Goal: Transaction & Acquisition: Purchase product/service

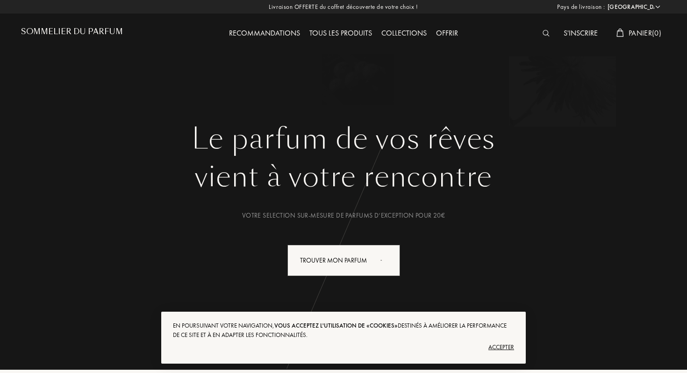
select select "FR"
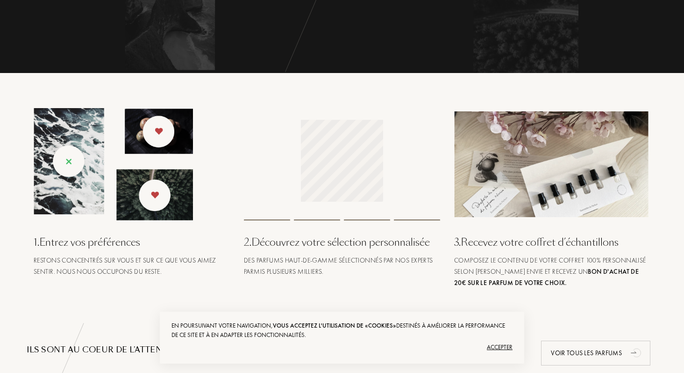
scroll to position [362, 0]
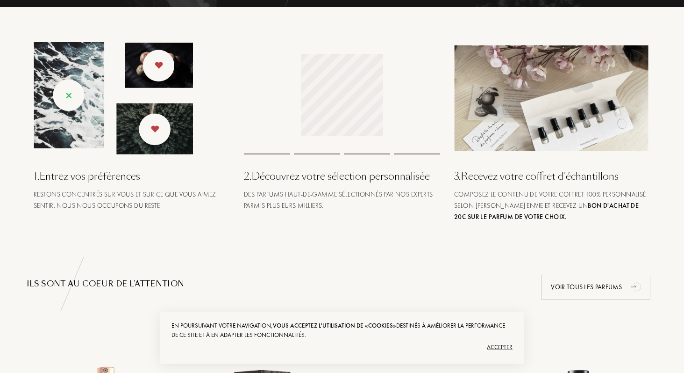
click at [500, 349] on div "Accepter" at bounding box center [342, 346] width 341 height 15
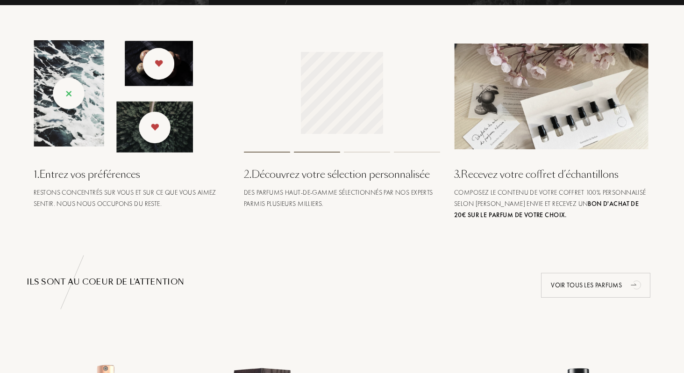
scroll to position [0, 0]
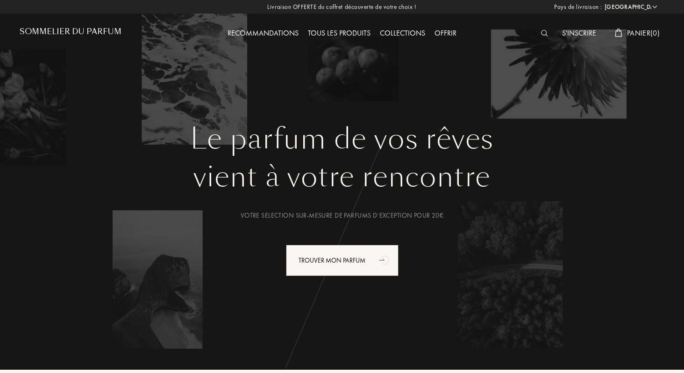
click at [276, 33] on div "Recommandations" at bounding box center [263, 34] width 80 height 12
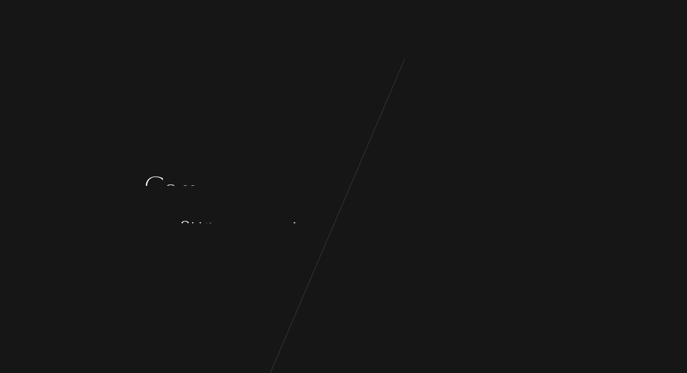
click at [460, 143] on div "C [PERSON_NAME] ç o n s p a r q u e l q u e s q u e s t i o n s s u r v o s g o…" at bounding box center [343, 186] width 687 height 373
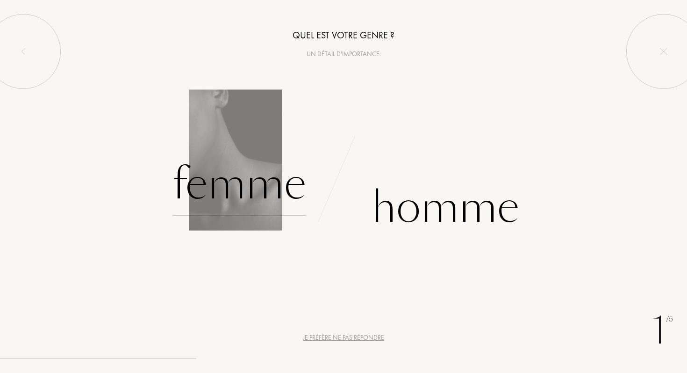
click at [240, 170] on div "Femme" at bounding box center [240, 183] width 134 height 63
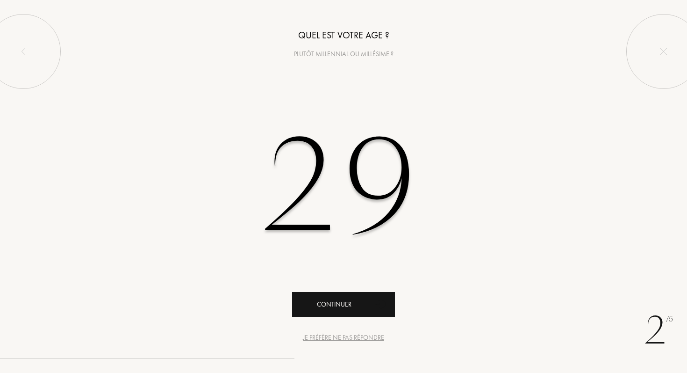
type input "29"
click at [358, 310] on div "Continuer" at bounding box center [343, 304] width 103 height 25
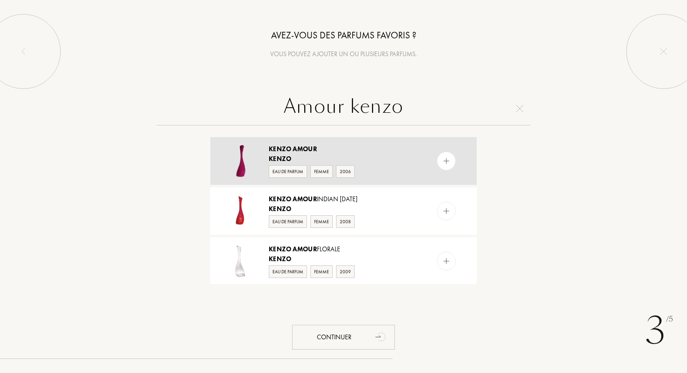
type input "Amour kenzo"
click at [445, 162] on img at bounding box center [446, 161] width 9 height 9
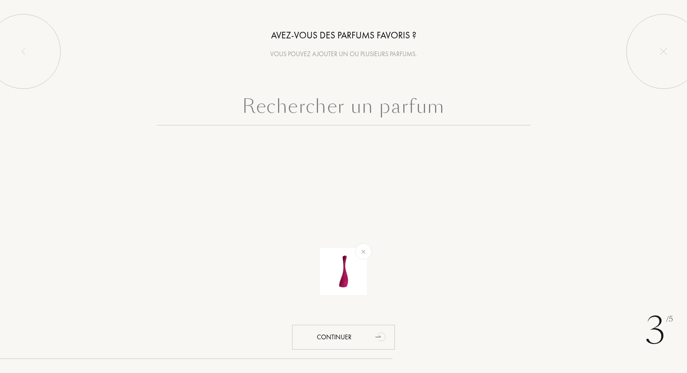
click at [406, 109] on input "text" at bounding box center [344, 109] width 374 height 34
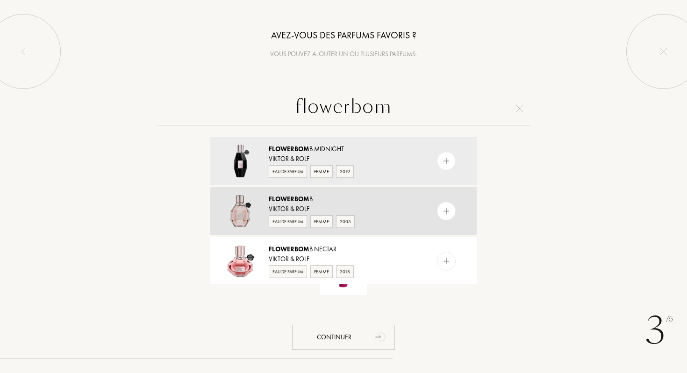
type input "flowerbom"
click at [443, 215] on img at bounding box center [446, 211] width 9 height 9
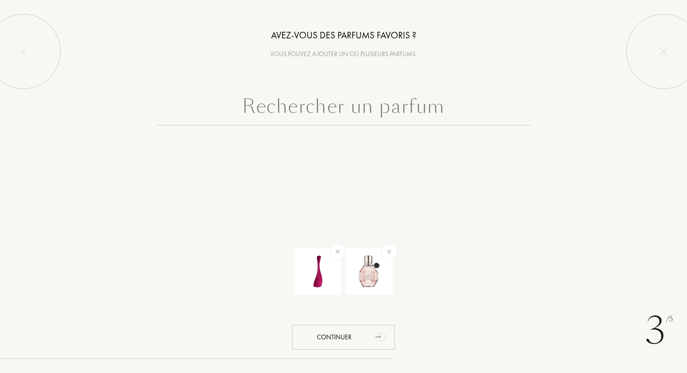
click at [439, 110] on input "text" at bounding box center [344, 109] width 374 height 34
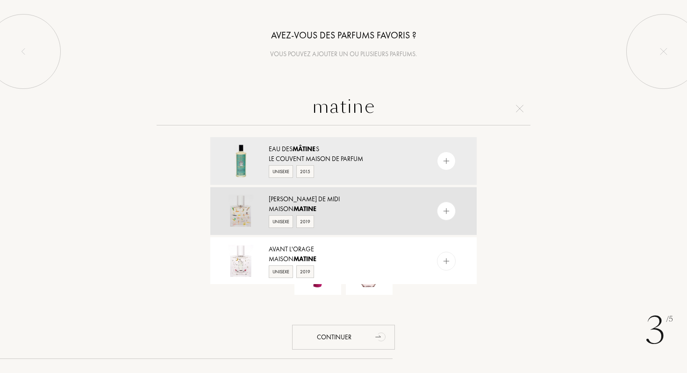
type input "matine"
click at [443, 211] on img at bounding box center [446, 211] width 9 height 9
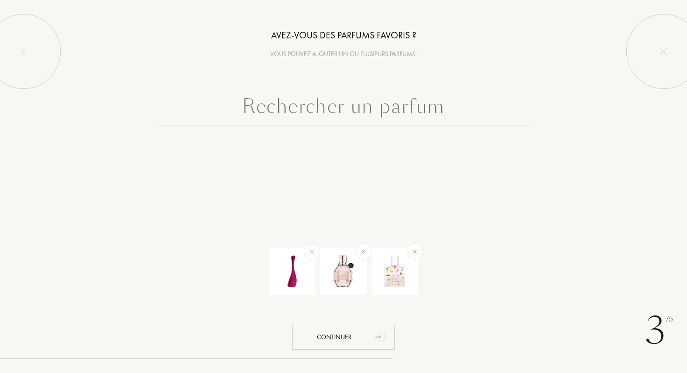
click at [404, 109] on input "text" at bounding box center [344, 109] width 374 height 34
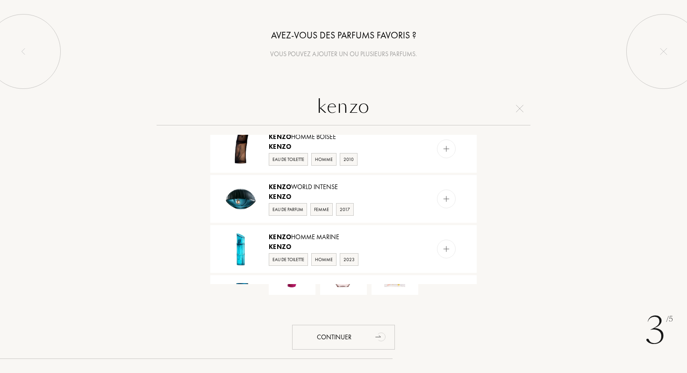
scroll to position [769, 0]
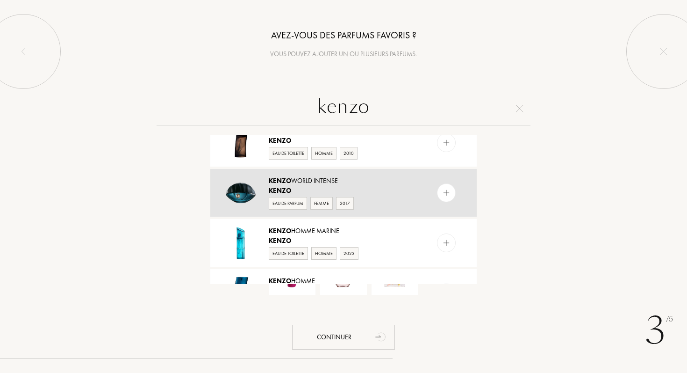
type input "kenzo"
click at [447, 194] on img at bounding box center [446, 192] width 9 height 9
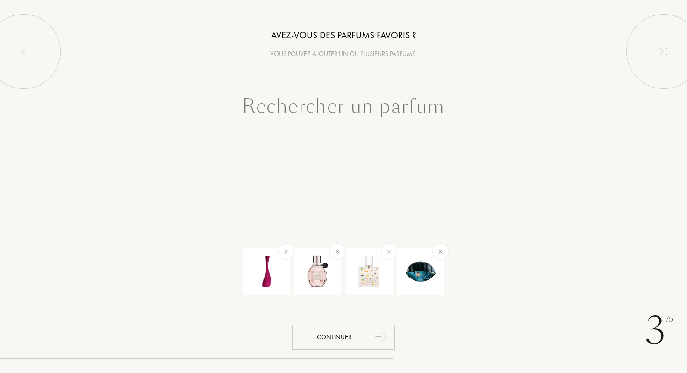
click at [391, 103] on input "text" at bounding box center [344, 109] width 374 height 34
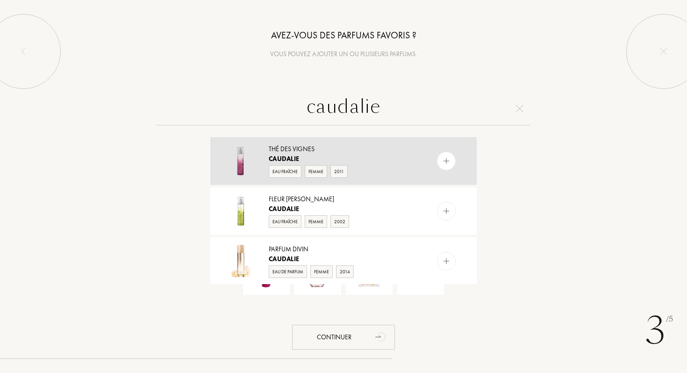
type input "caudalie"
click at [443, 161] on img at bounding box center [446, 161] width 9 height 9
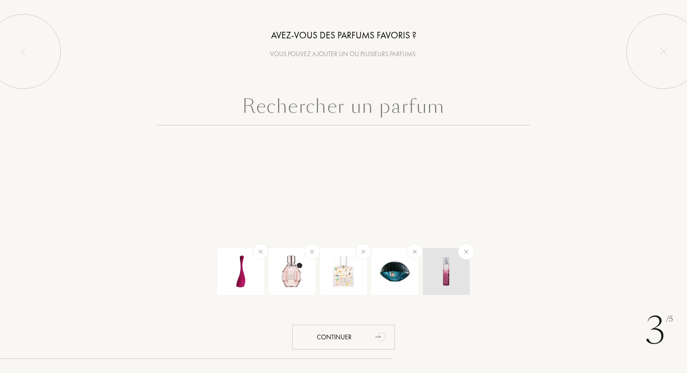
click at [468, 247] on div at bounding box center [466, 251] width 23 height 23
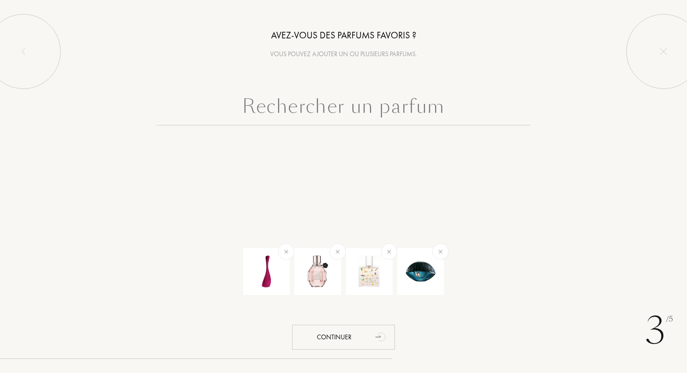
click at [383, 99] on input "text" at bounding box center [344, 109] width 374 height 34
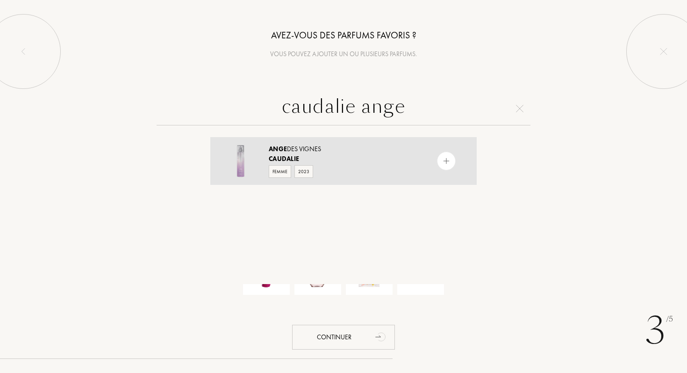
type input "caudalie ange"
click at [443, 162] on img at bounding box center [446, 161] width 9 height 9
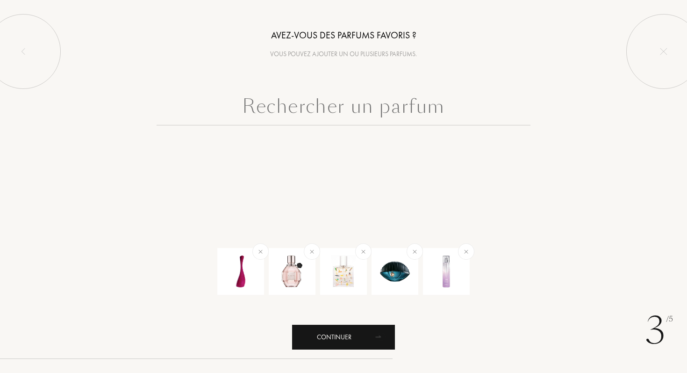
click at [355, 331] on div "Continuer" at bounding box center [343, 336] width 103 height 25
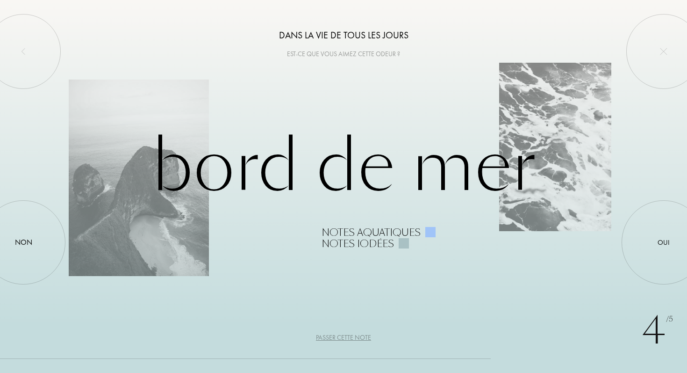
click at [349, 202] on div "Bord de Mer Notes aquatiques Notes iodées" at bounding box center [344, 186] width 550 height 125
click at [329, 338] on div "Passer cette note" at bounding box center [343, 337] width 55 height 10
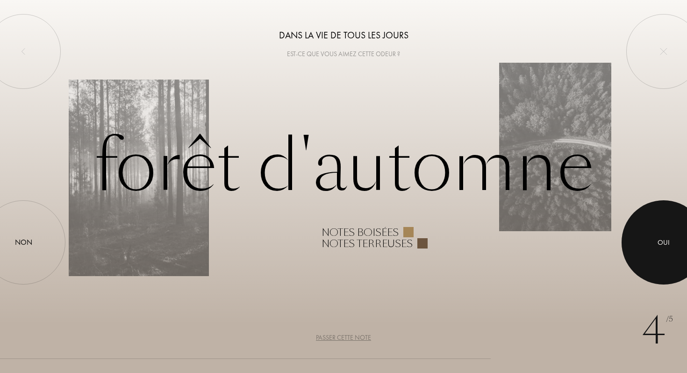
click at [666, 240] on div "Oui" at bounding box center [664, 242] width 12 height 11
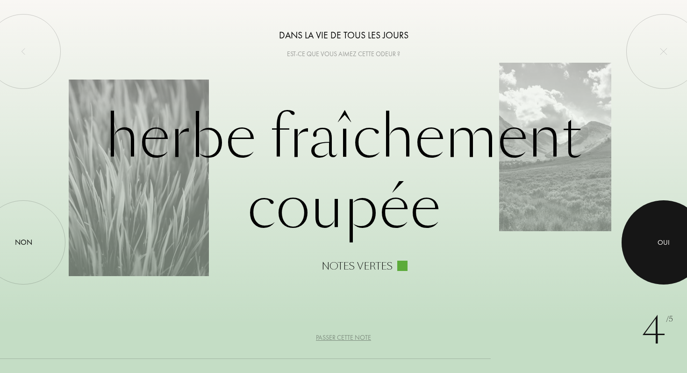
click at [636, 242] on div at bounding box center [664, 242] width 84 height 84
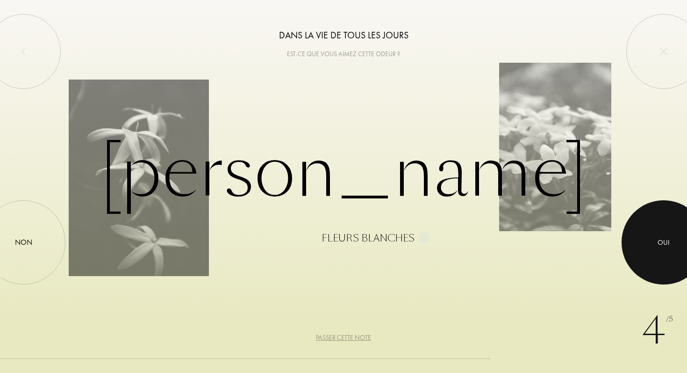
click at [645, 232] on div at bounding box center [664, 242] width 84 height 84
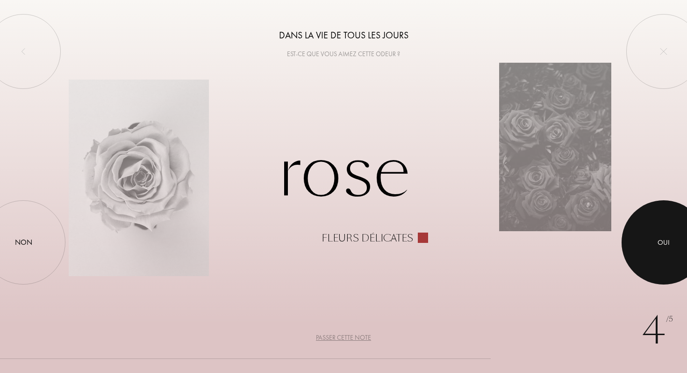
click at [644, 231] on div at bounding box center [664, 242] width 84 height 84
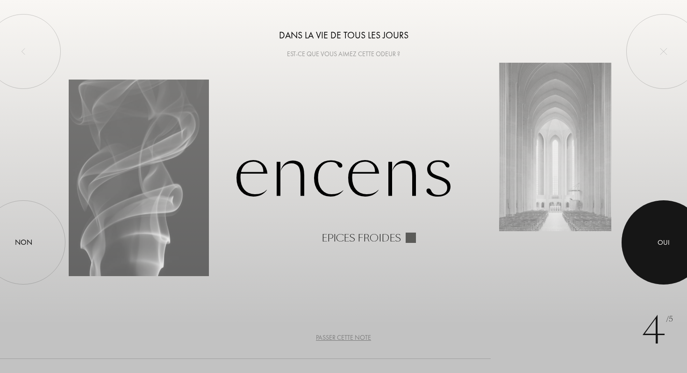
click at [644, 231] on div at bounding box center [664, 242] width 84 height 84
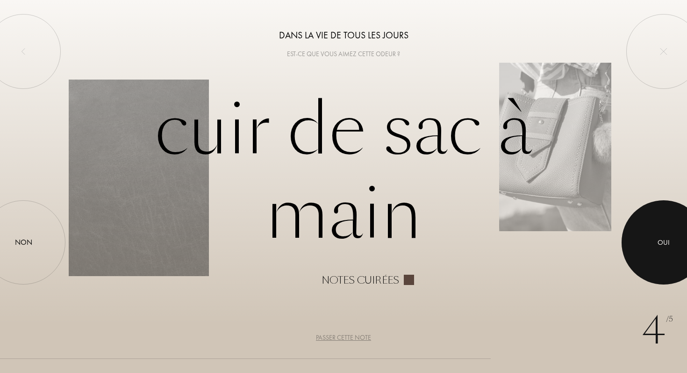
click at [640, 230] on div at bounding box center [664, 242] width 84 height 84
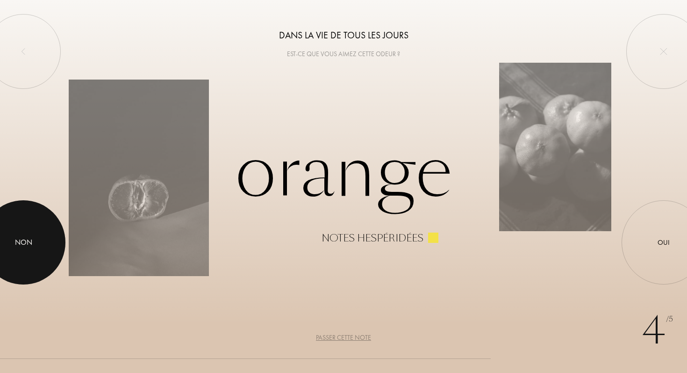
click at [14, 232] on div at bounding box center [23, 242] width 84 height 84
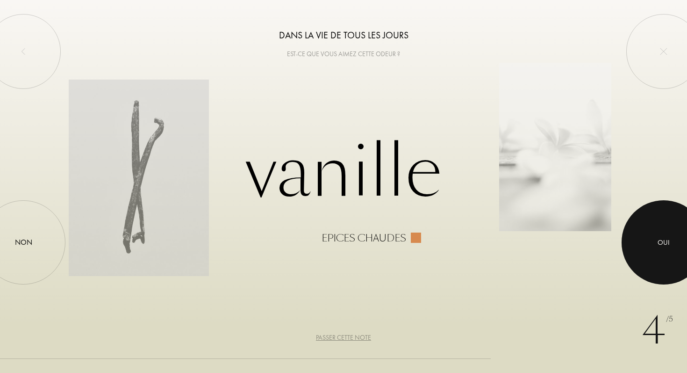
click at [662, 213] on div at bounding box center [664, 242] width 84 height 84
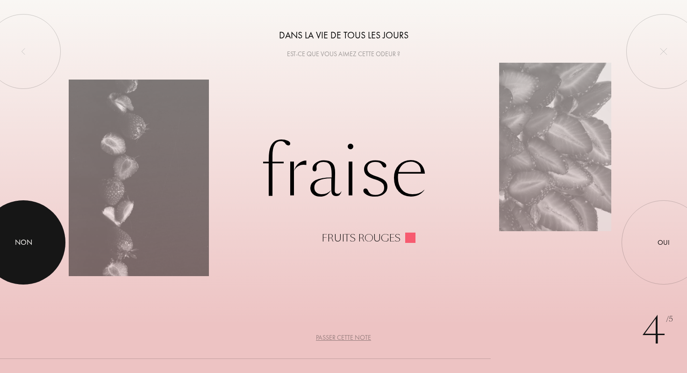
click at [29, 240] on div "Non" at bounding box center [23, 242] width 17 height 11
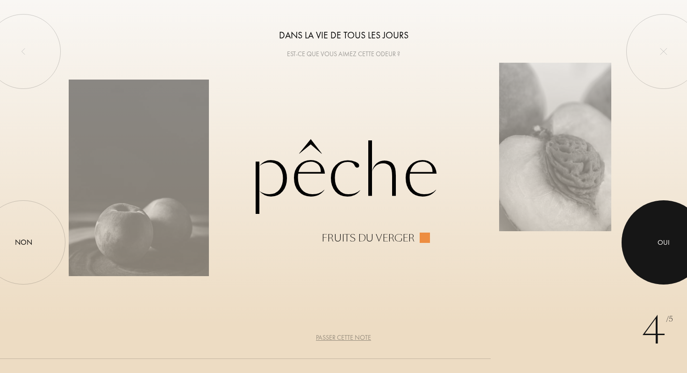
click at [643, 213] on div "Oui" at bounding box center [664, 242] width 84 height 84
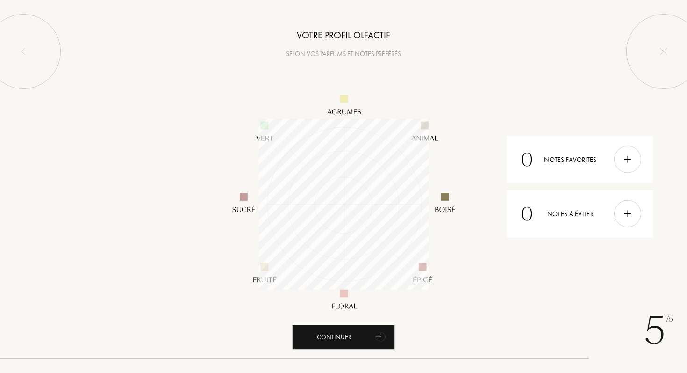
scroll to position [171, 171]
click at [632, 165] on div at bounding box center [627, 159] width 27 height 27
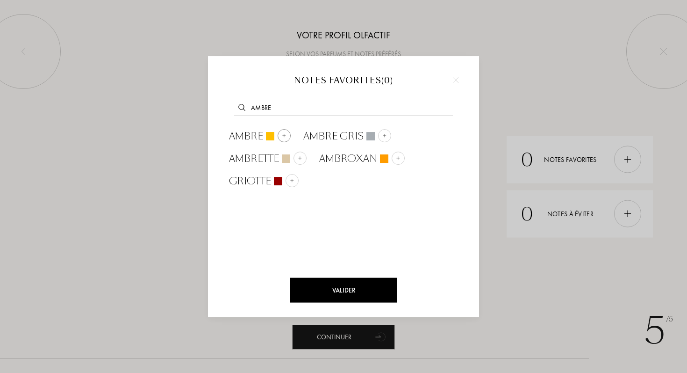
type input "ambre"
click at [288, 135] on div at bounding box center [284, 135] width 13 height 13
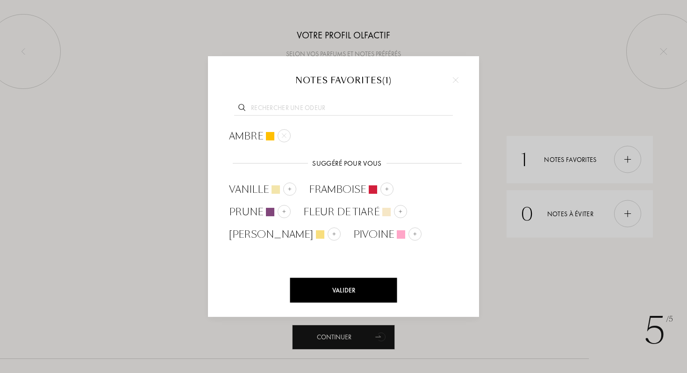
click at [354, 294] on div "Valider" at bounding box center [343, 290] width 107 height 25
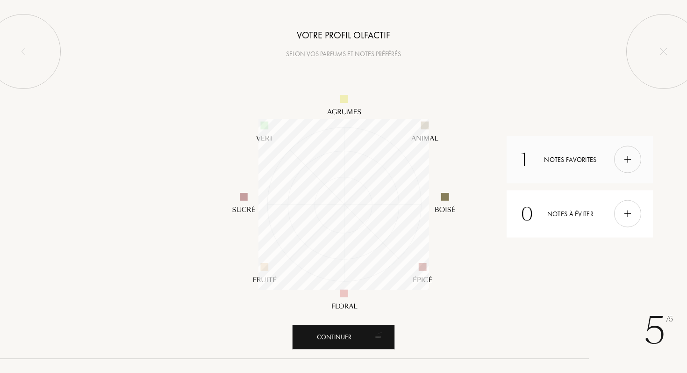
click at [575, 174] on div "1 Notes favorites" at bounding box center [580, 159] width 146 height 47
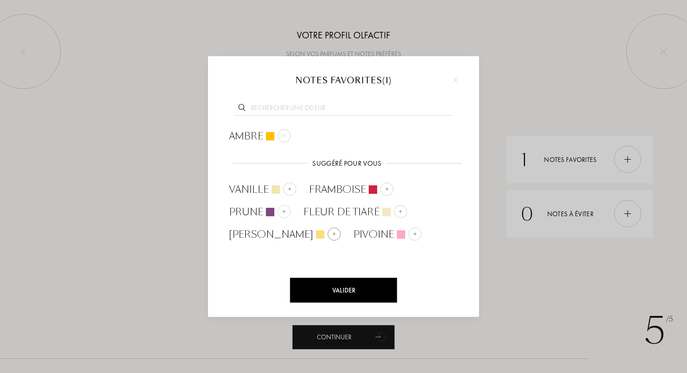
click at [332, 234] on img at bounding box center [334, 233] width 5 height 5
click at [293, 191] on div at bounding box center [289, 188] width 13 height 13
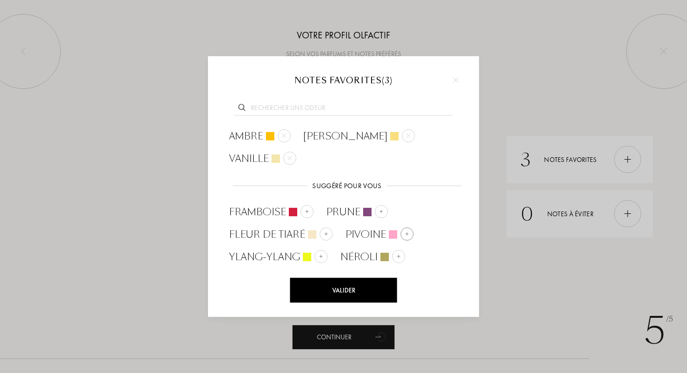
click at [407, 231] on img at bounding box center [407, 233] width 5 height 5
click at [356, 109] on input "text" at bounding box center [343, 109] width 219 height 13
click at [329, 236] on div at bounding box center [326, 233] width 13 height 13
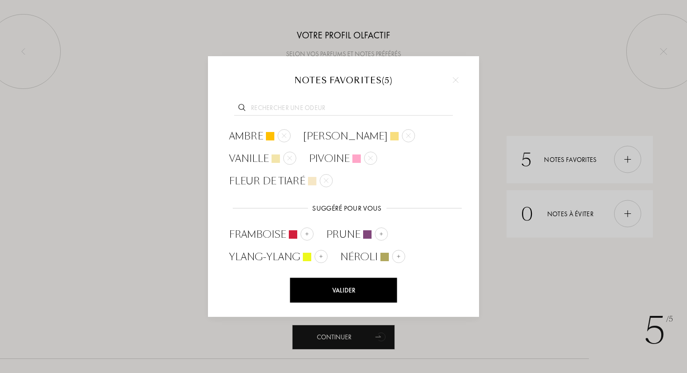
click at [379, 286] on div "Valider" at bounding box center [343, 290] width 107 height 25
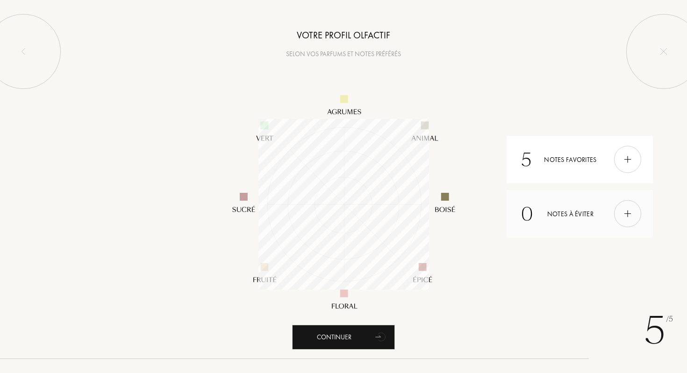
click at [627, 226] on div at bounding box center [627, 213] width 27 height 27
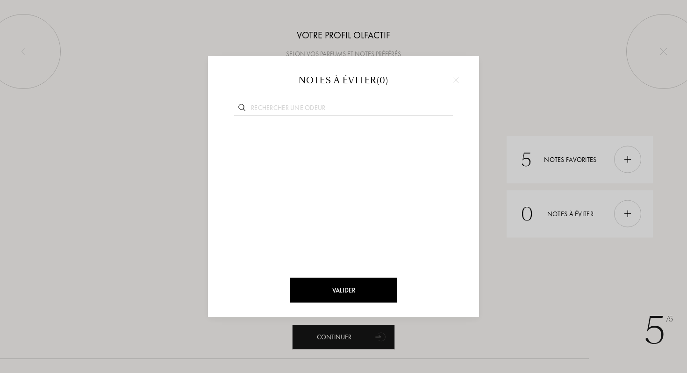
click at [463, 79] on div "Notes à éviter ( 0 )" at bounding box center [343, 81] width 243 height 12
click at [455, 79] on img at bounding box center [456, 80] width 6 height 6
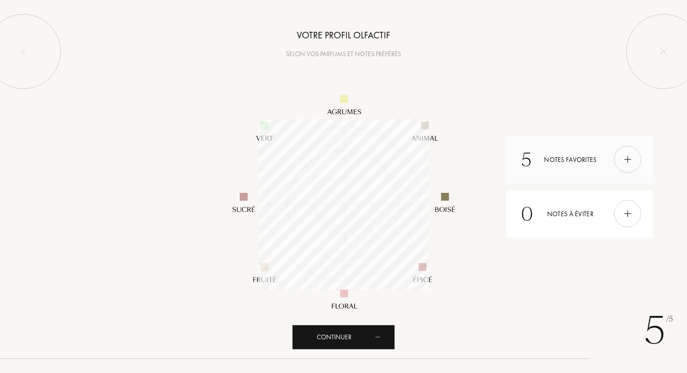
click at [642, 158] on div "5 Notes favorites" at bounding box center [580, 159] width 146 height 47
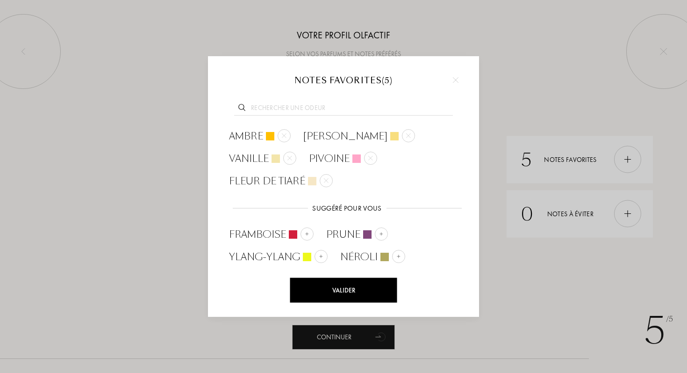
drag, startPoint x: 376, startPoint y: 110, endPoint x: 375, endPoint y: 93, distance: 16.9
click at [375, 109] on input "text" at bounding box center [343, 109] width 219 height 13
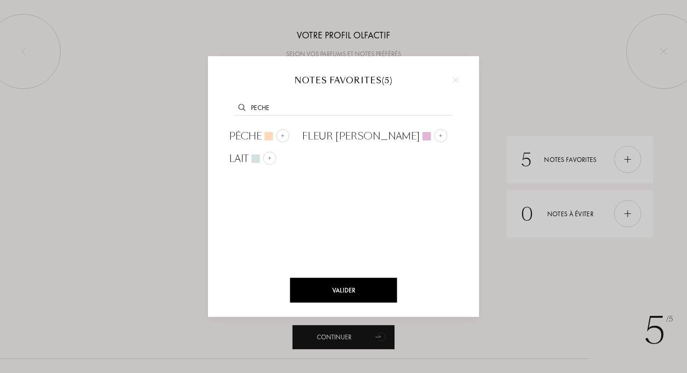
click at [269, 106] on input "peche" at bounding box center [343, 109] width 219 height 13
type input "g"
type input "figue"
click at [277, 134] on img at bounding box center [279, 135] width 5 height 5
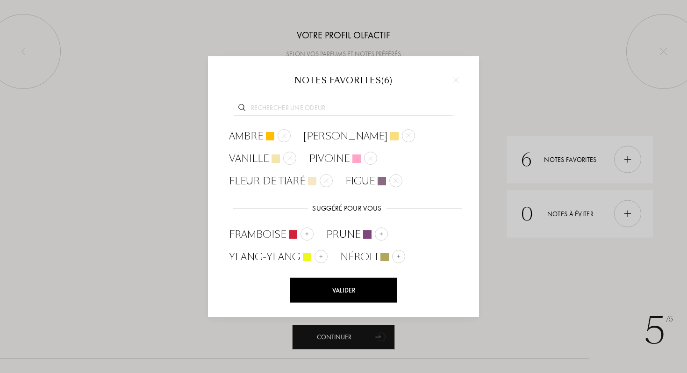
click at [284, 110] on input "text" at bounding box center [343, 109] width 219 height 13
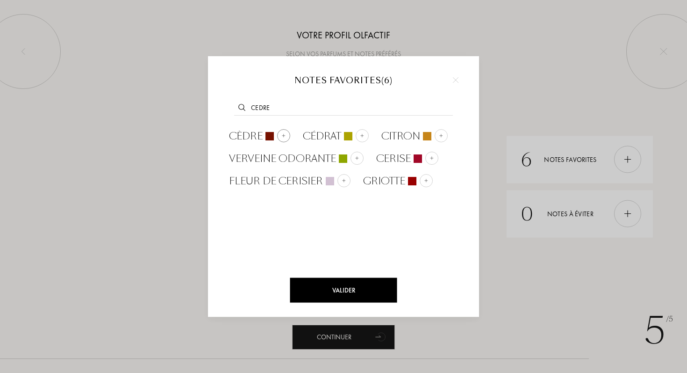
type input "cedre"
click at [281, 138] on div at bounding box center [283, 135] width 13 height 13
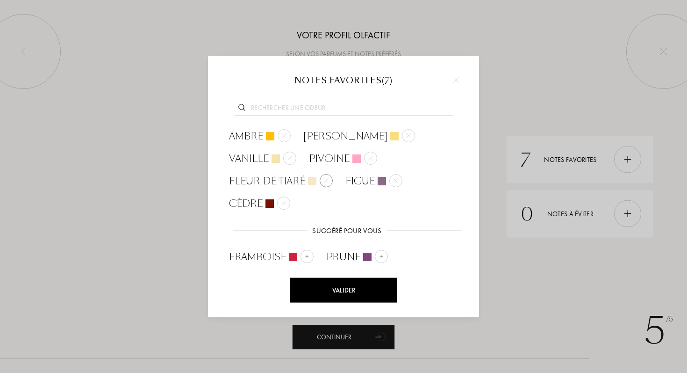
scroll to position [16, 0]
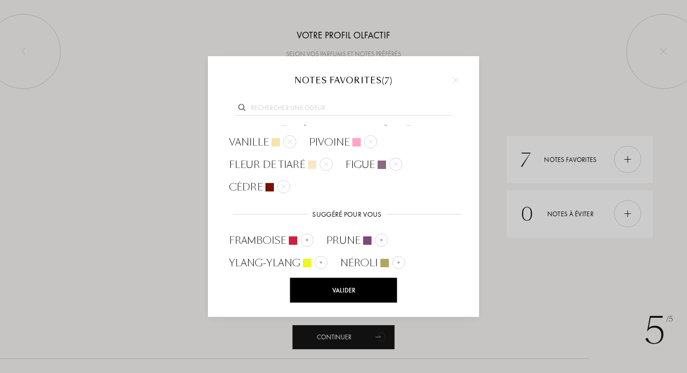
click at [365, 288] on div "Valider" at bounding box center [343, 290] width 107 height 25
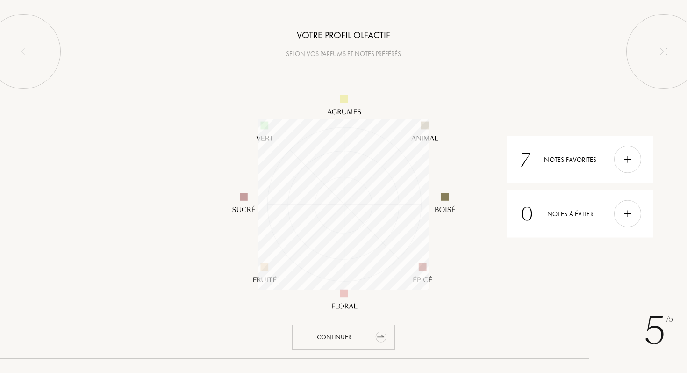
click at [368, 339] on div "Continuer" at bounding box center [343, 336] width 103 height 25
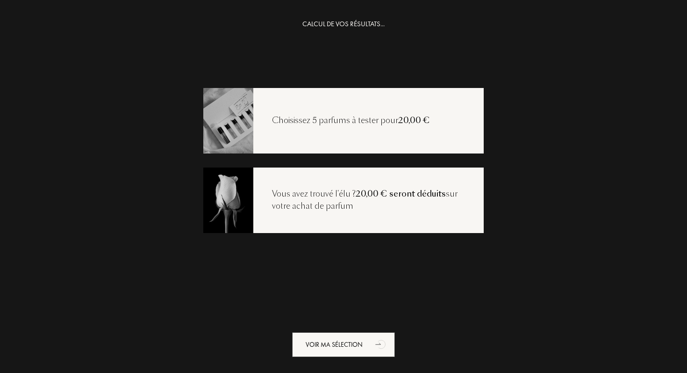
click at [339, 331] on div "Voir ma sélection" at bounding box center [344, 336] width 156 height 25
click at [343, 339] on div "Voir ma sélection" at bounding box center [343, 344] width 103 height 25
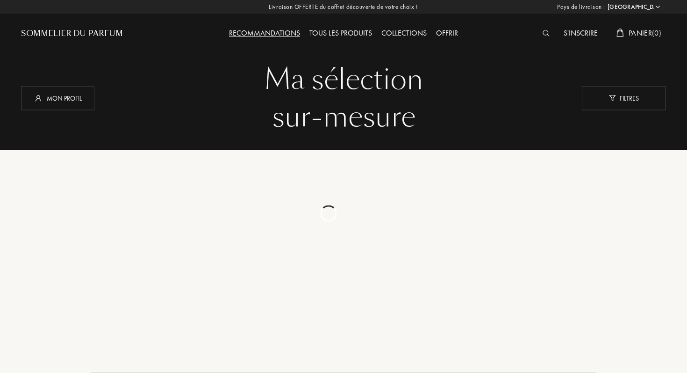
select select "FR"
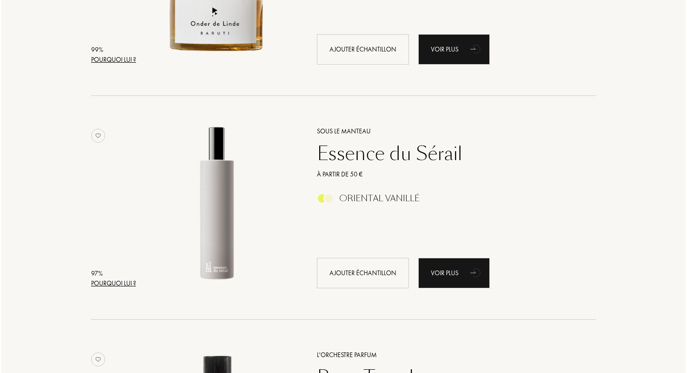
scroll to position [243, 0]
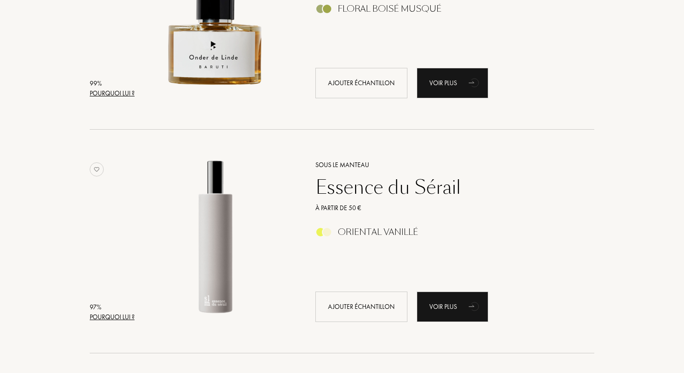
click at [116, 92] on div "Pourquoi lui ?" at bounding box center [112, 93] width 45 height 10
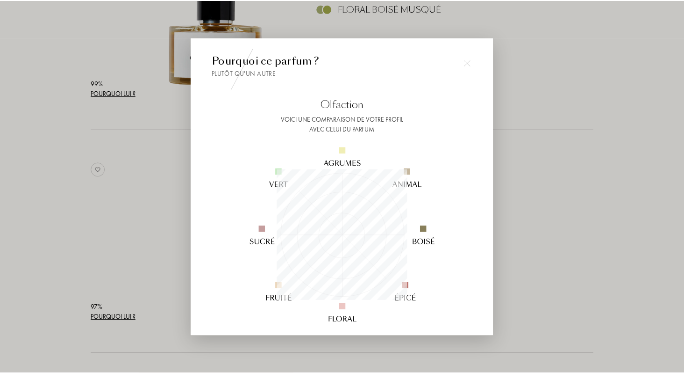
scroll to position [131, 131]
click at [112, 136] on div at bounding box center [343, 186] width 687 height 373
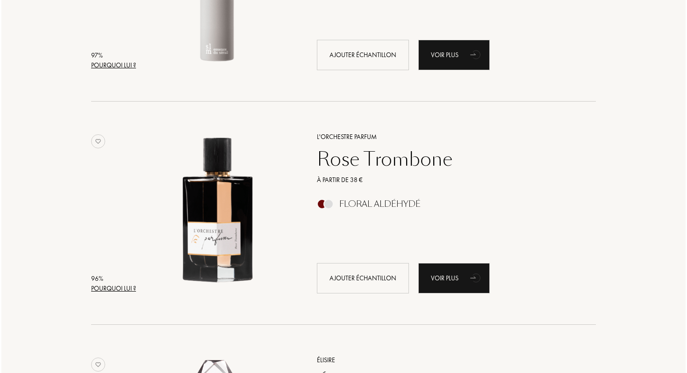
scroll to position [498, 0]
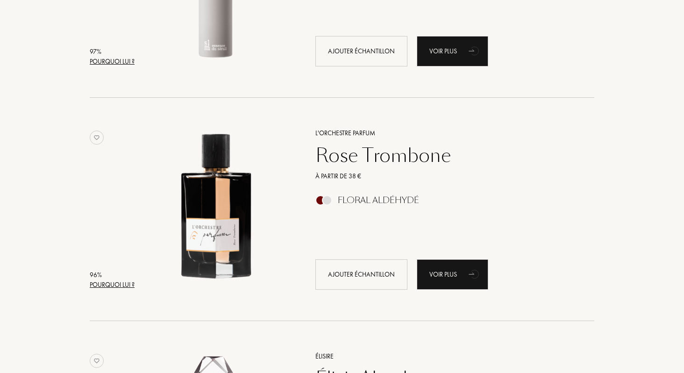
click at [106, 282] on div "Pourquoi lui ?" at bounding box center [112, 285] width 45 height 10
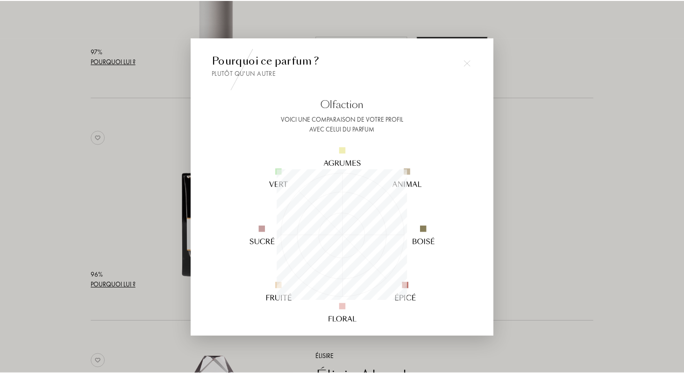
scroll to position [131, 131]
click at [106, 257] on div at bounding box center [343, 186] width 687 height 373
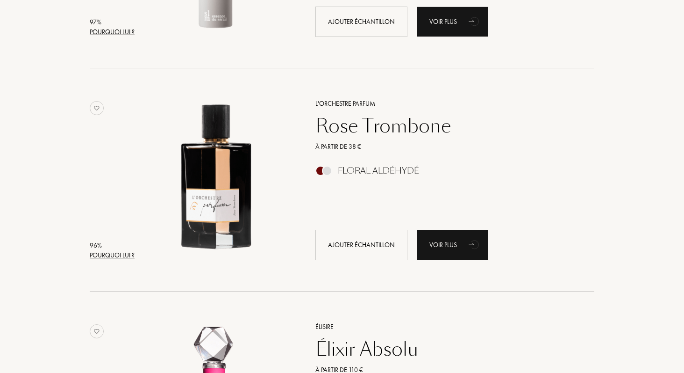
scroll to position [527, 0]
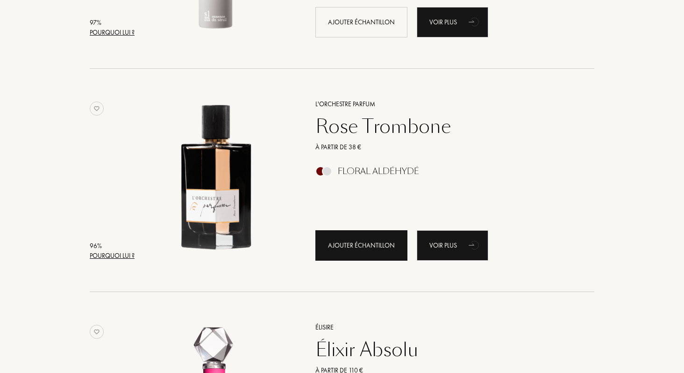
click at [359, 242] on div "Ajouter échantillon" at bounding box center [362, 245] width 92 height 30
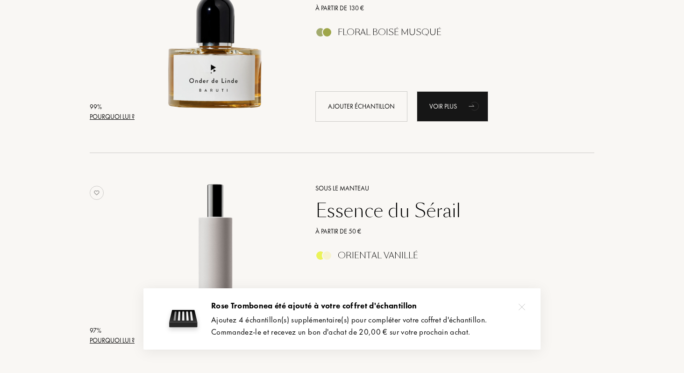
scroll to position [221, 0]
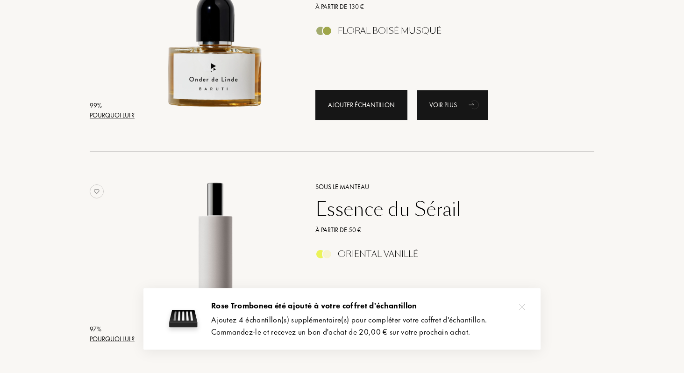
click at [366, 101] on div "Ajouter échantillon" at bounding box center [362, 105] width 92 height 30
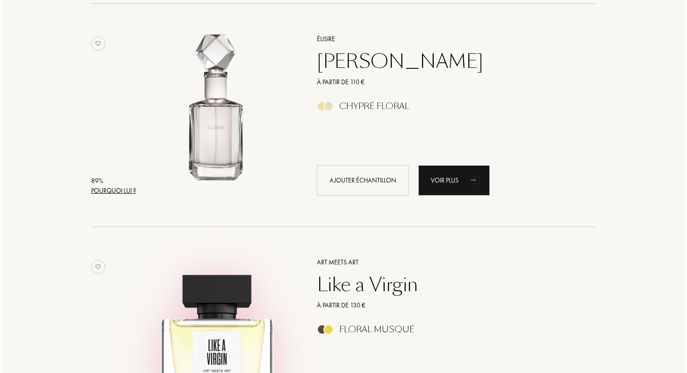
scroll to position [1037, 0]
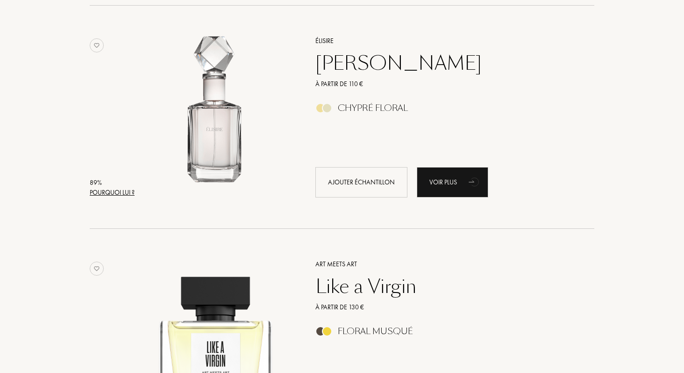
click at [101, 191] on div "Pourquoi lui ?" at bounding box center [112, 192] width 45 height 10
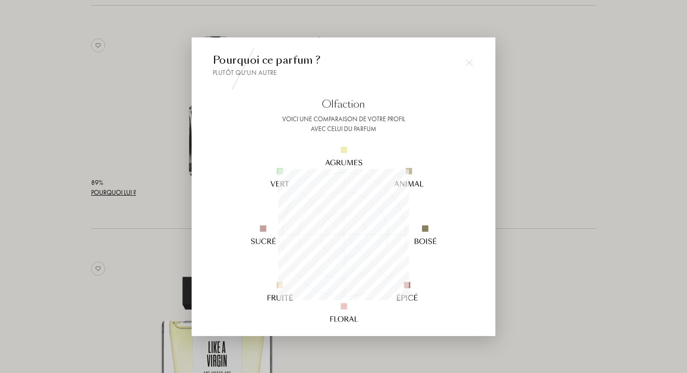
scroll to position [131, 131]
click at [111, 147] on div at bounding box center [343, 186] width 687 height 373
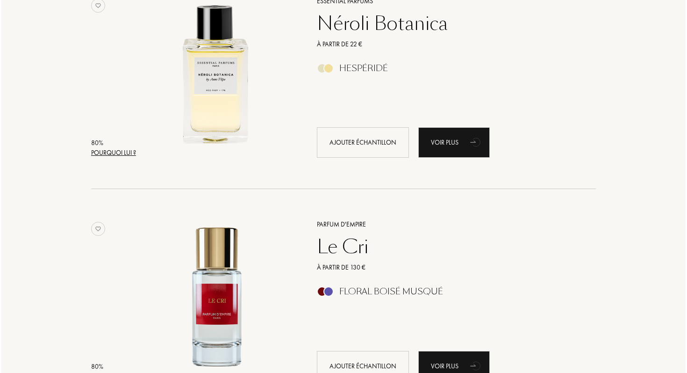
scroll to position [1972, 0]
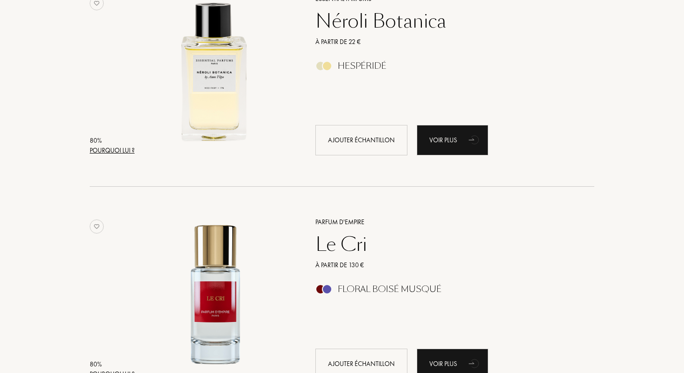
click at [116, 149] on div "Pourquoi lui ?" at bounding box center [112, 150] width 45 height 10
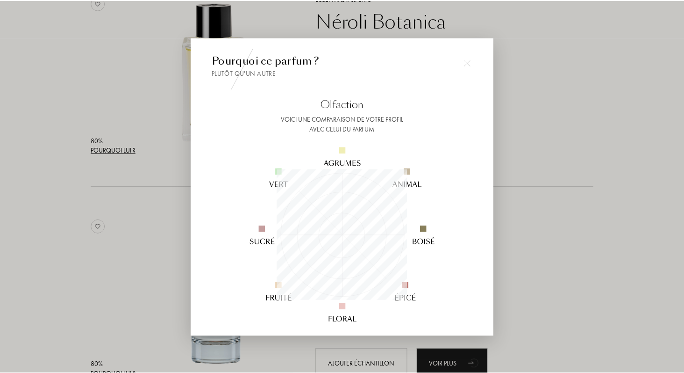
scroll to position [131, 131]
click at [117, 127] on div at bounding box center [343, 186] width 687 height 373
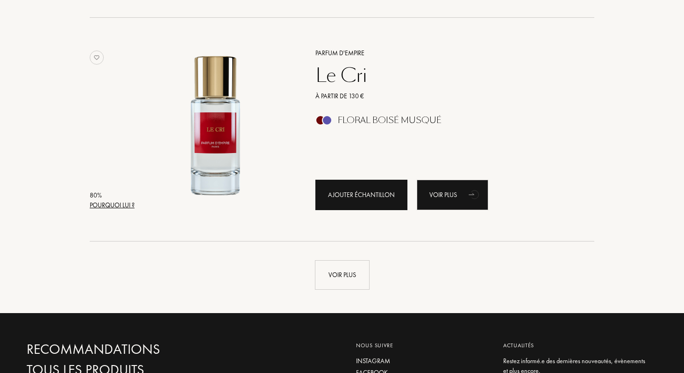
scroll to position [2127, 0]
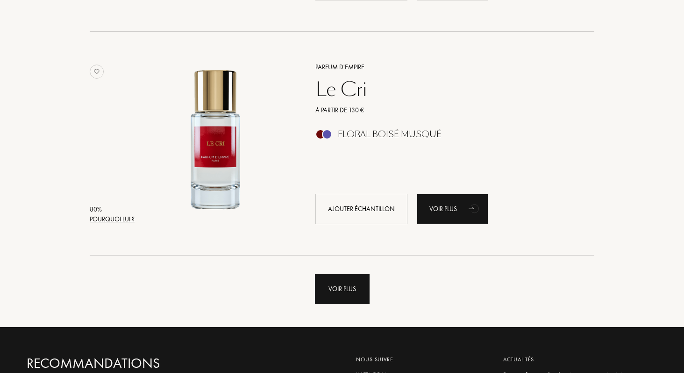
click at [331, 286] on div "Voir plus" at bounding box center [342, 288] width 55 height 29
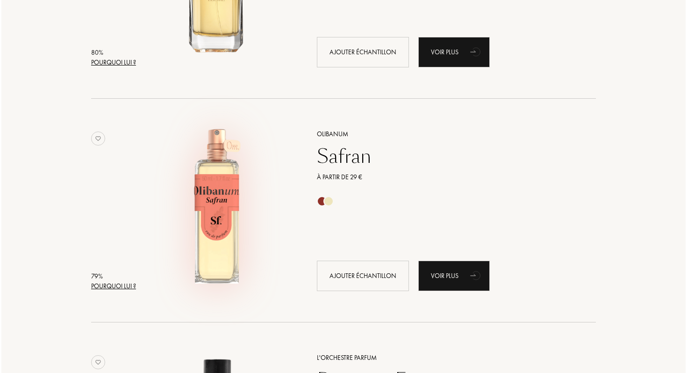
scroll to position [2530, 0]
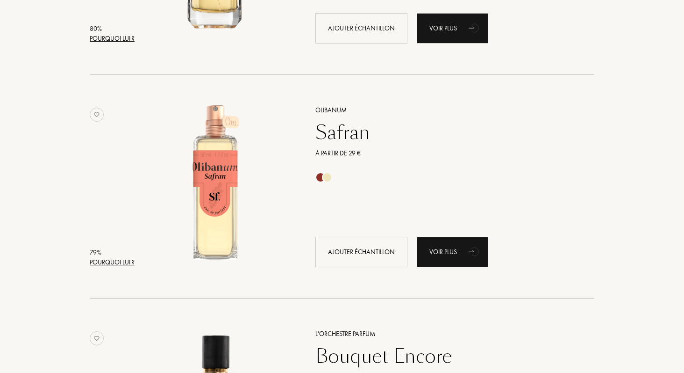
click at [115, 264] on div "Pourquoi lui ?" at bounding box center [112, 262] width 45 height 10
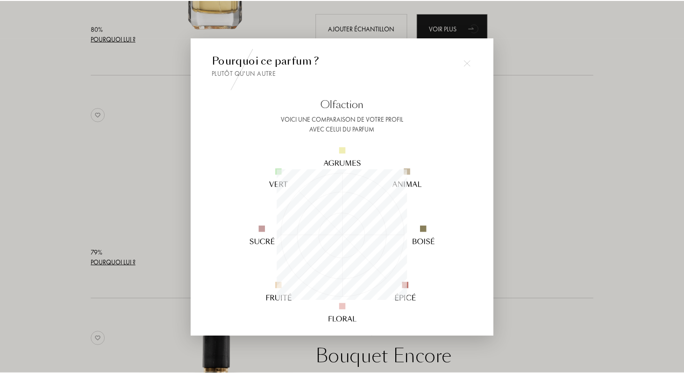
scroll to position [131, 131]
click at [102, 234] on div at bounding box center [343, 186] width 687 height 373
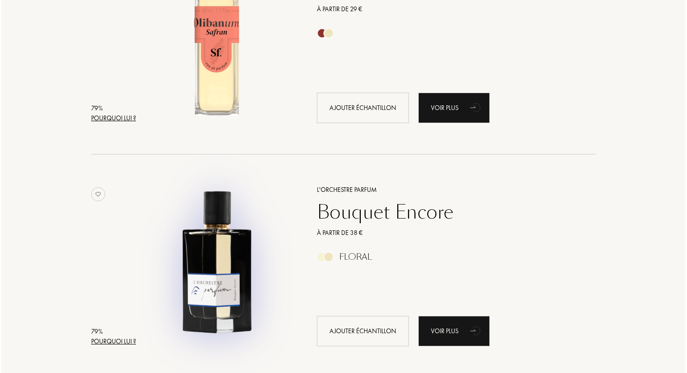
scroll to position [2672, 0]
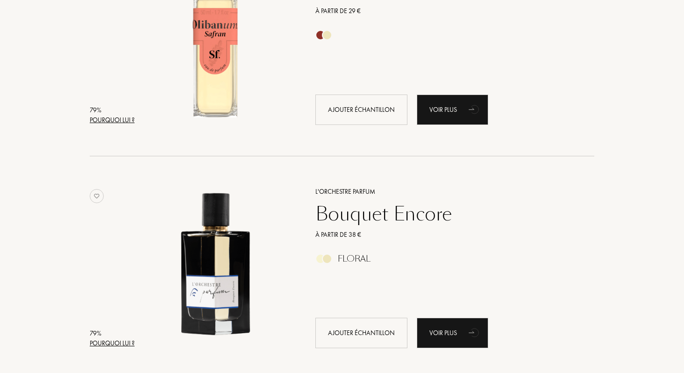
click at [117, 340] on div "Pourquoi lui ?" at bounding box center [112, 343] width 45 height 10
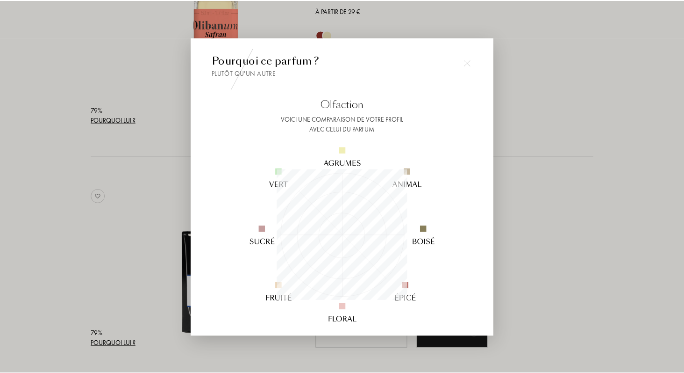
scroll to position [131, 131]
click at [126, 287] on div at bounding box center [343, 186] width 687 height 373
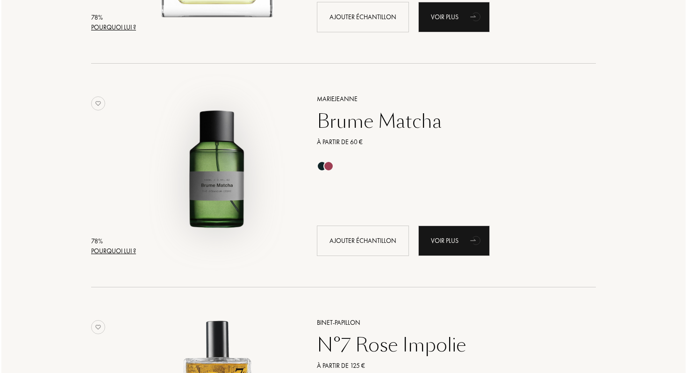
scroll to position [3436, 0]
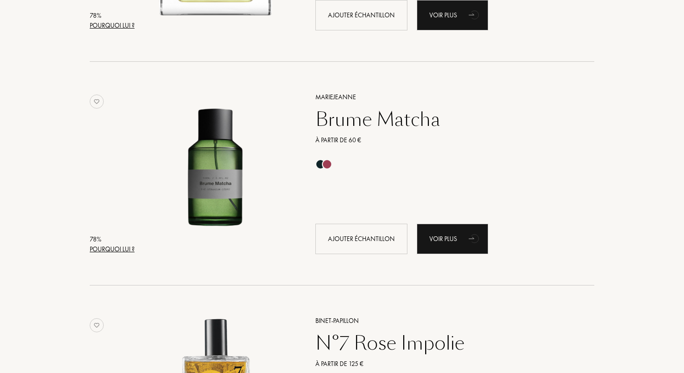
click at [113, 245] on div "Pourquoi lui ?" at bounding box center [112, 249] width 45 height 10
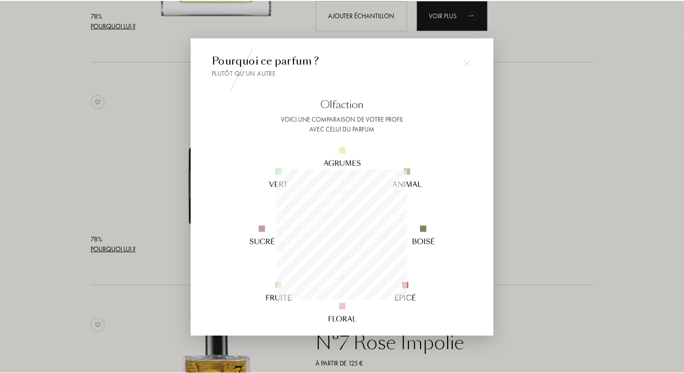
scroll to position [131, 131]
click at [118, 236] on div at bounding box center [343, 186] width 687 height 373
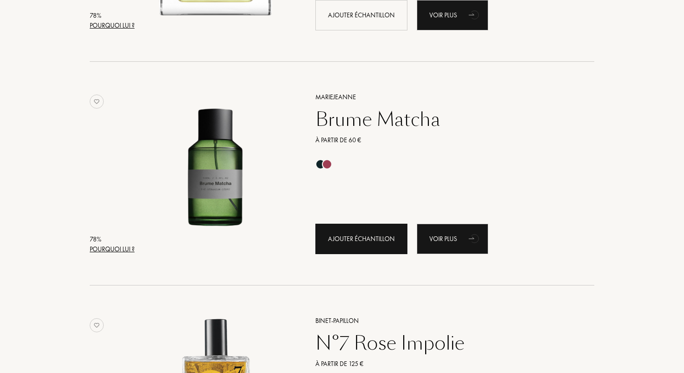
click at [373, 239] on div "Ajouter échantillon" at bounding box center [362, 238] width 92 height 30
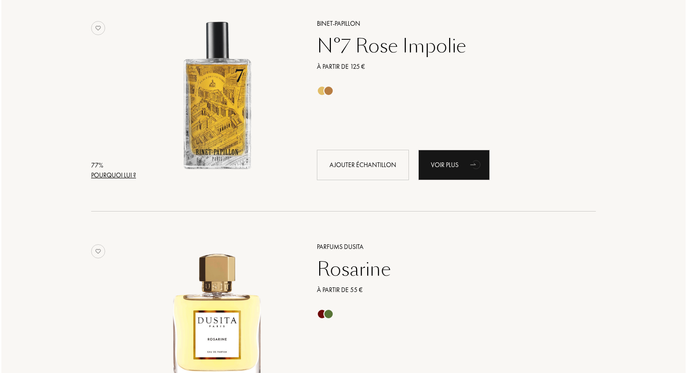
scroll to position [3724, 0]
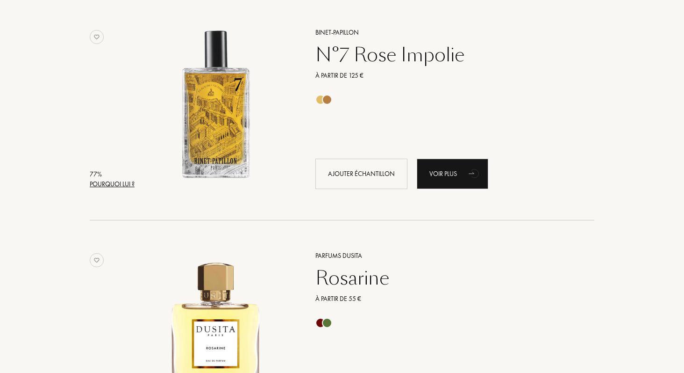
click at [128, 183] on div "Pourquoi lui ?" at bounding box center [112, 184] width 45 height 10
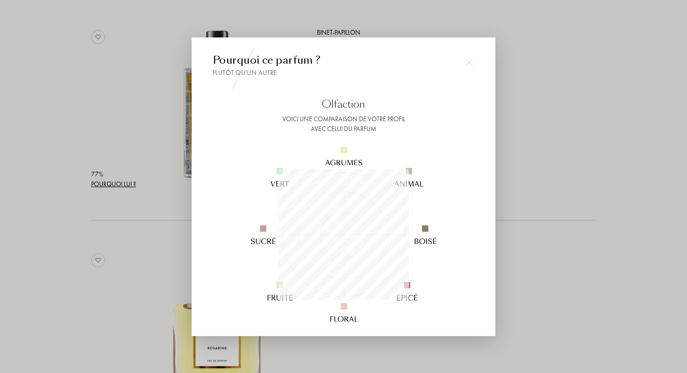
scroll to position [131, 131]
click at [150, 162] on div at bounding box center [343, 186] width 687 height 373
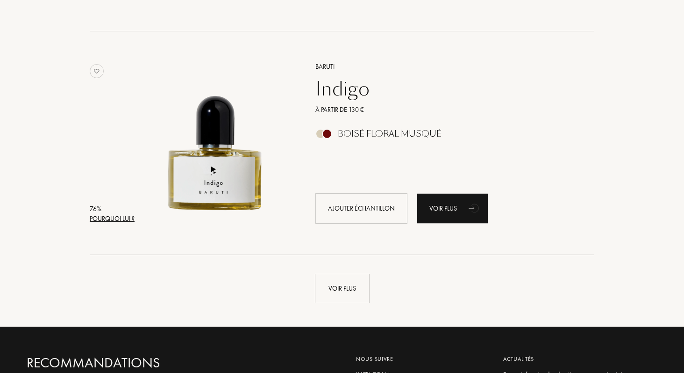
scroll to position [4371, 0]
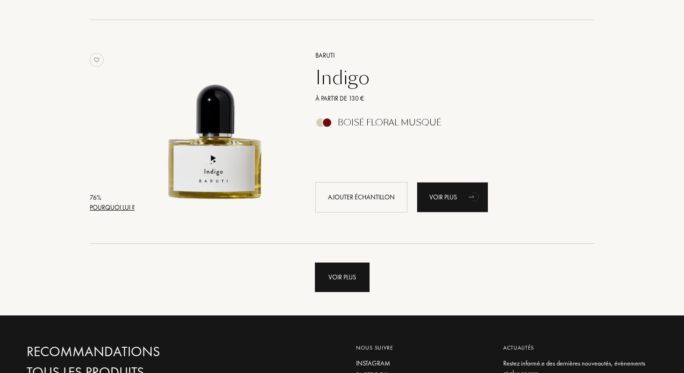
click at [319, 281] on div "Voir plus" at bounding box center [342, 276] width 55 height 29
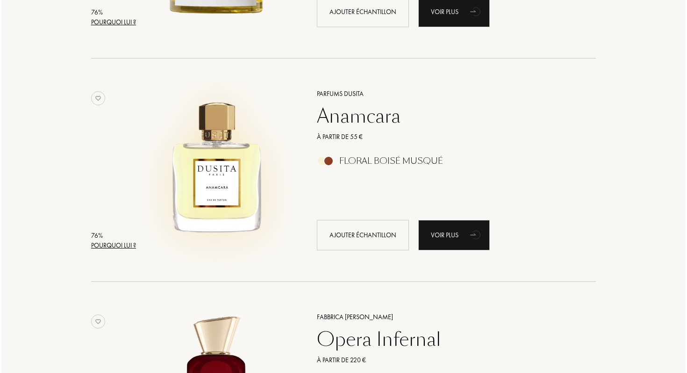
scroll to position [4558, 0]
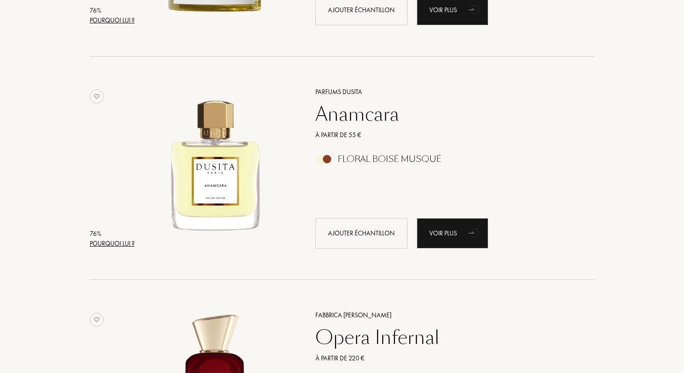
click at [118, 246] on div "Pourquoi lui ?" at bounding box center [112, 243] width 45 height 10
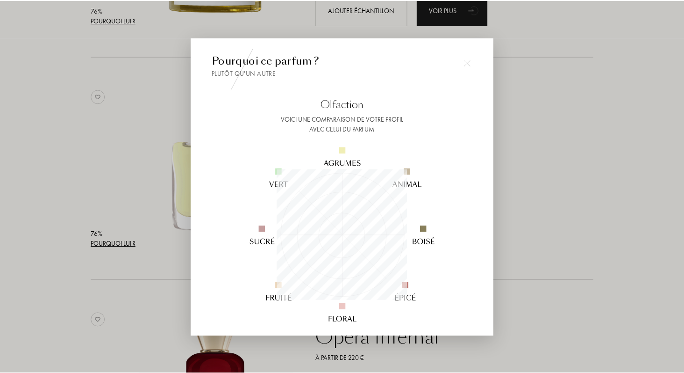
scroll to position [131, 131]
click at [96, 258] on div at bounding box center [343, 186] width 687 height 373
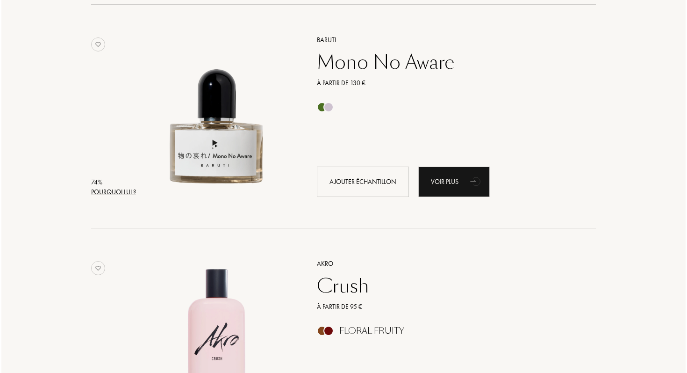
scroll to position [5738, 0]
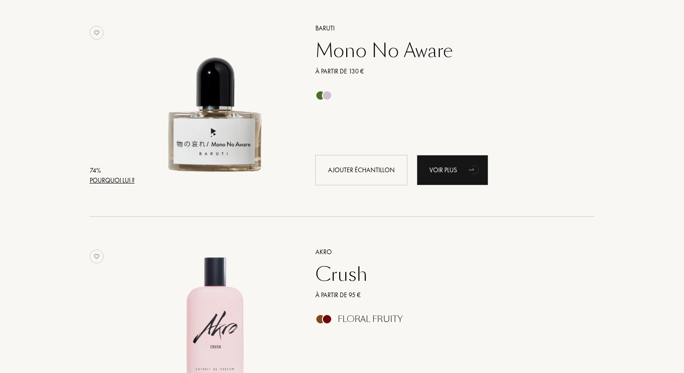
click at [106, 179] on div "Pourquoi lui ?" at bounding box center [112, 180] width 45 height 10
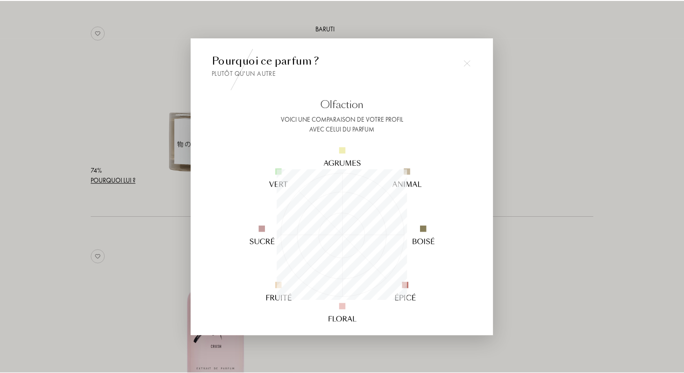
scroll to position [131, 131]
click at [102, 139] on div at bounding box center [343, 186] width 687 height 373
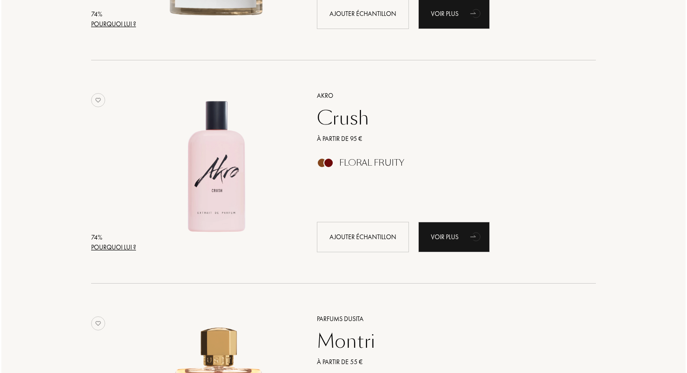
scroll to position [5895, 0]
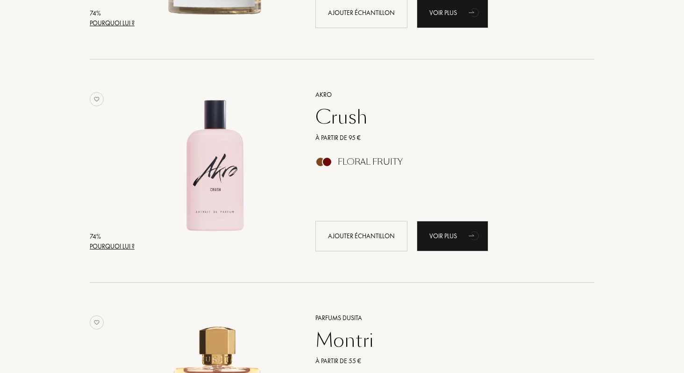
click at [117, 247] on div "Pourquoi lui ?" at bounding box center [112, 246] width 45 height 10
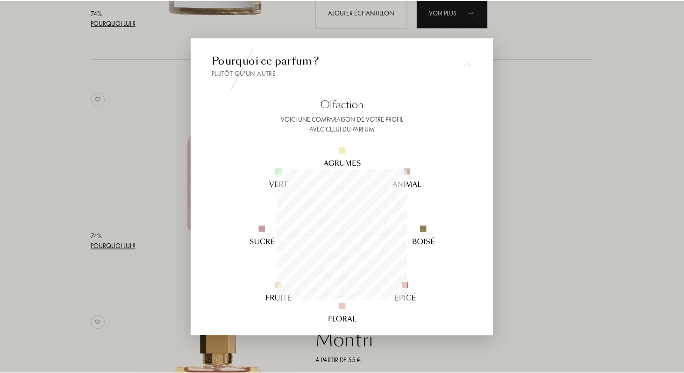
scroll to position [131, 131]
click at [106, 207] on div at bounding box center [343, 186] width 687 height 373
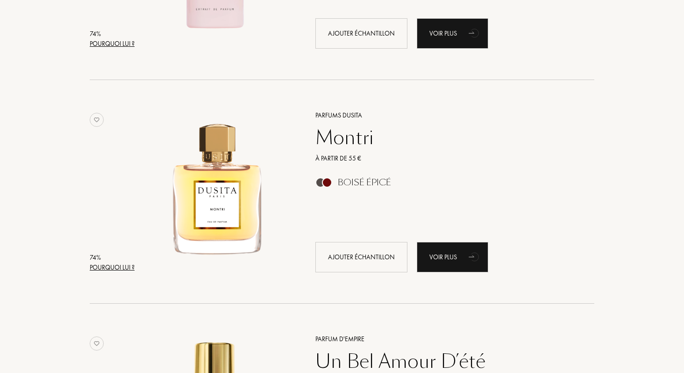
scroll to position [5964, 0]
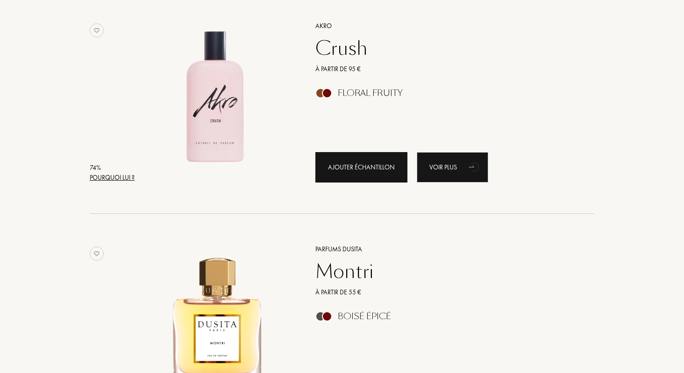
click at [372, 169] on div "Ajouter échantillon" at bounding box center [362, 167] width 92 height 30
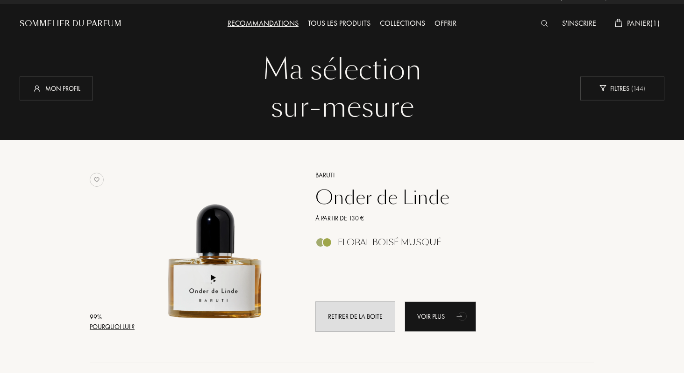
scroll to position [0, 0]
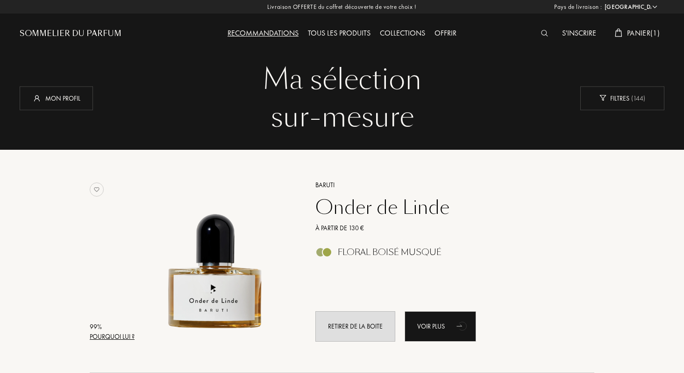
click at [543, 36] on img at bounding box center [544, 33] width 7 height 7
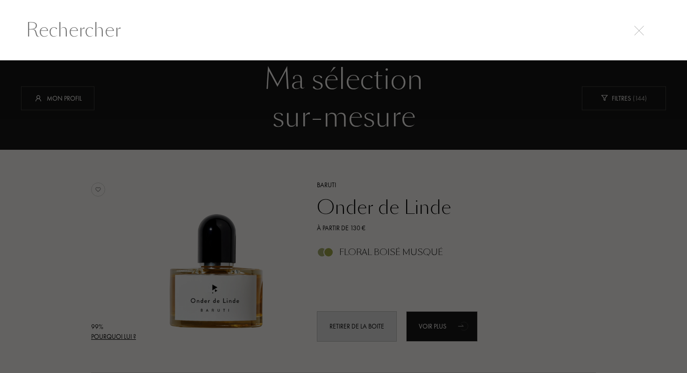
click at [517, 36] on input "text" at bounding box center [343, 30] width 673 height 28
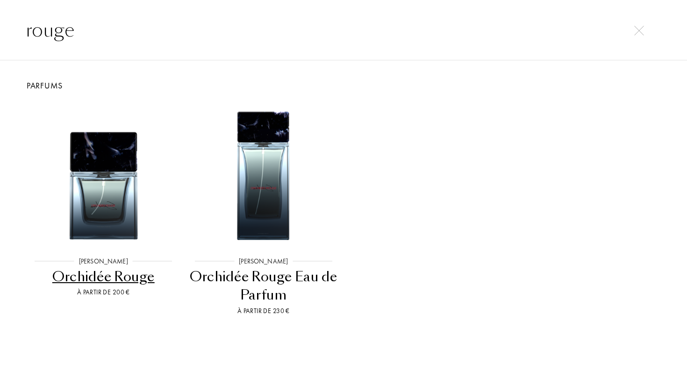
type input "rouge"
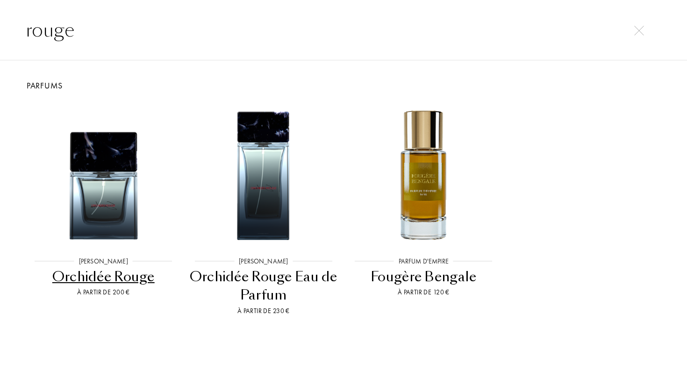
click at [636, 32] on img at bounding box center [639, 31] width 10 height 10
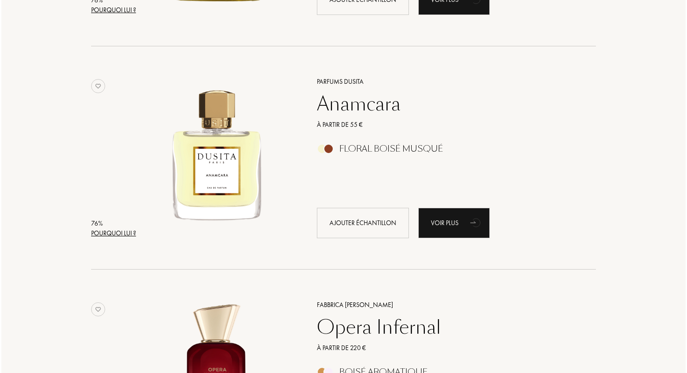
scroll to position [4568, 0]
click at [99, 229] on div "Pourquoi lui ?" at bounding box center [112, 234] width 45 height 10
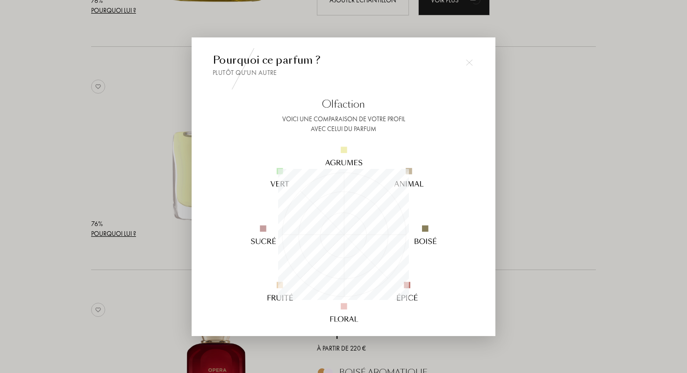
scroll to position [131, 131]
click at [97, 167] on div at bounding box center [343, 186] width 687 height 373
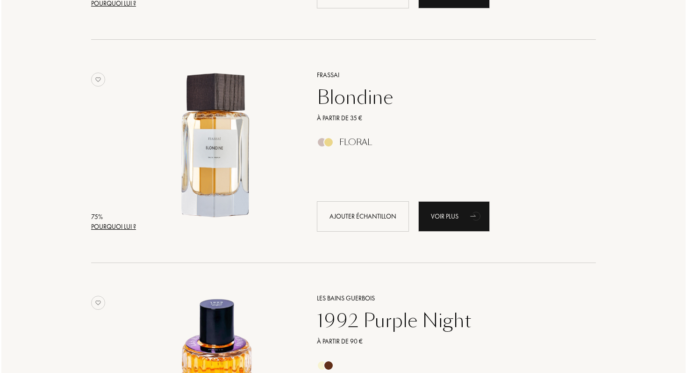
scroll to position [5022, 0]
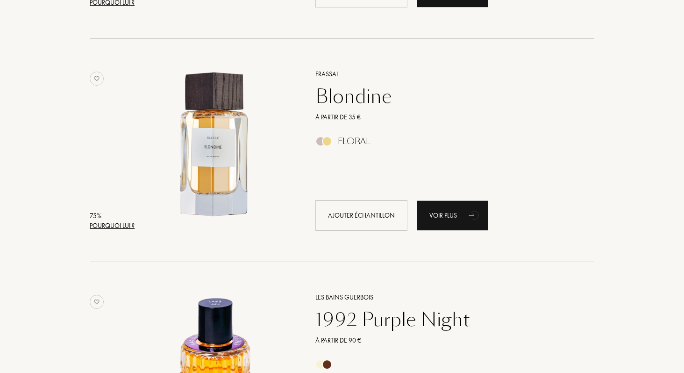
click at [101, 225] on div "Pourquoi lui ?" at bounding box center [112, 226] width 45 height 10
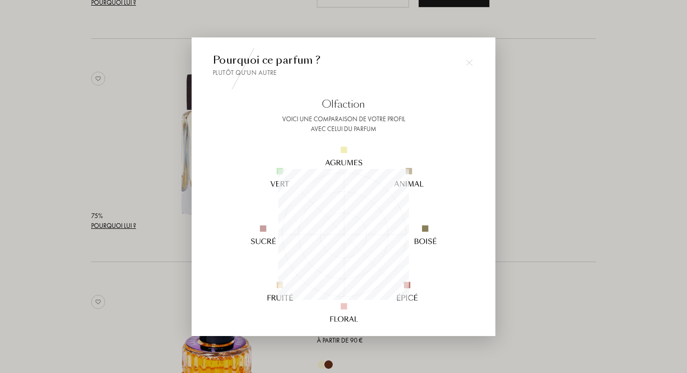
scroll to position [131, 131]
click at [81, 184] on div at bounding box center [343, 186] width 687 height 373
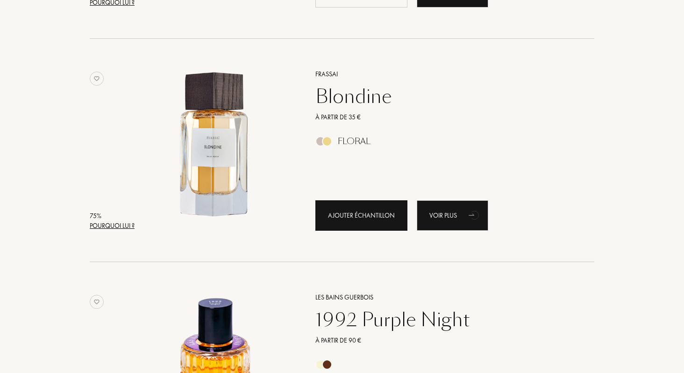
click at [339, 221] on div "Ajouter échantillon" at bounding box center [362, 215] width 92 height 30
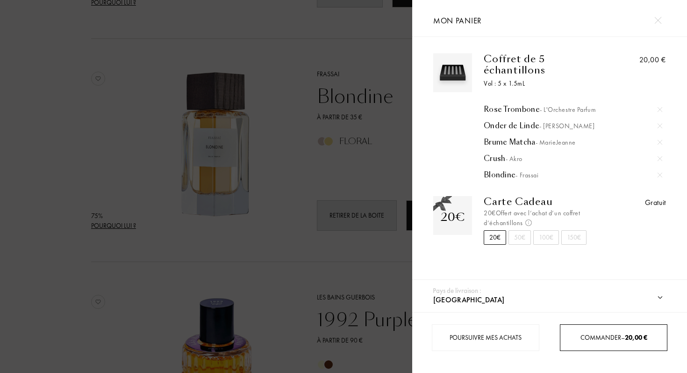
click at [569, 329] on div "Commander – 20,00 €" at bounding box center [614, 337] width 108 height 27
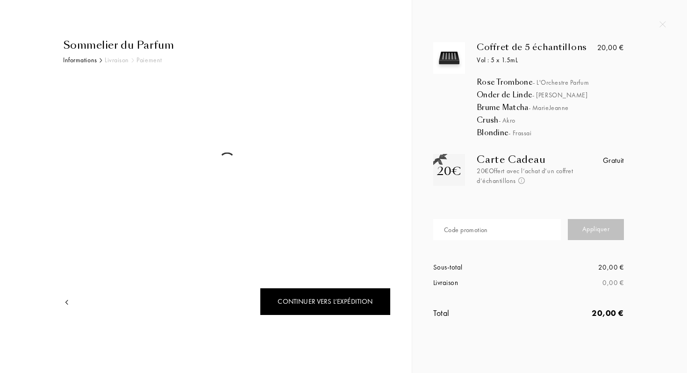
select select "FR"
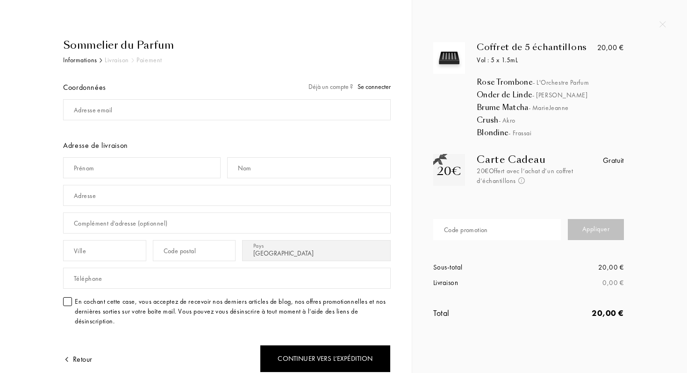
click at [489, 242] on div "Code promotion" at bounding box center [500, 230] width 135 height 28
click at [489, 236] on input "text" at bounding box center [497, 229] width 128 height 21
paste input "CLAIR3332"
type input "CLAIR3332"
click at [591, 230] on div "Appliquer" at bounding box center [596, 229] width 56 height 21
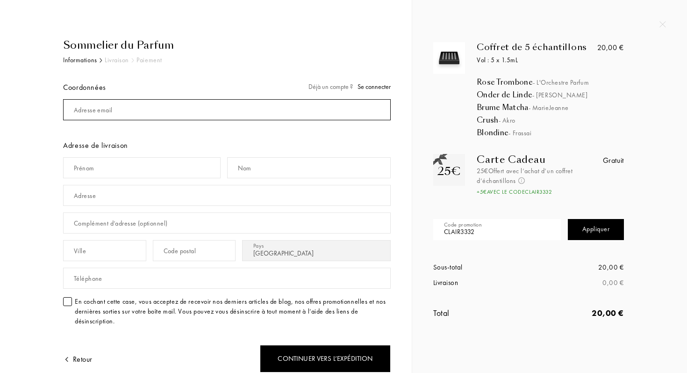
click at [261, 108] on input "mail" at bounding box center [227, 109] width 328 height 21
type input "lisa-rolland@live.fr"
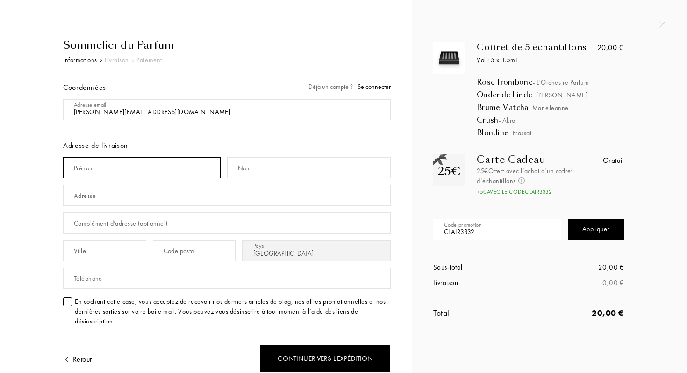
type input "Lisa"
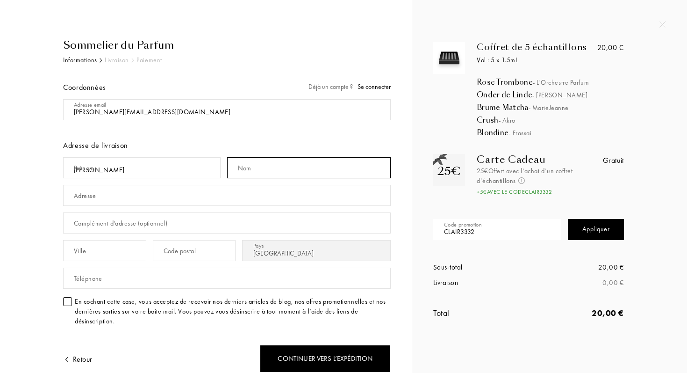
type input "Rolland"
type input "9 place Guy ropartz"
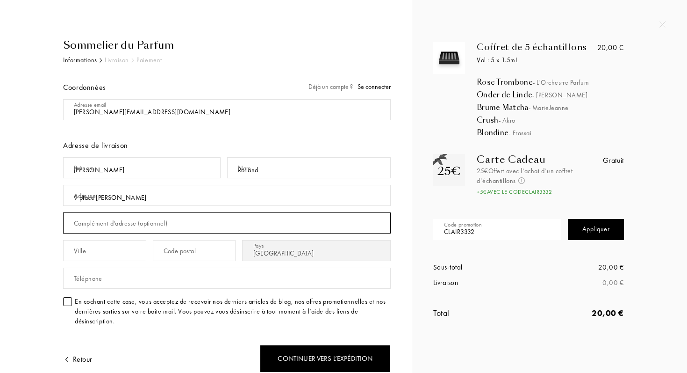
type input "2e etage gauche"
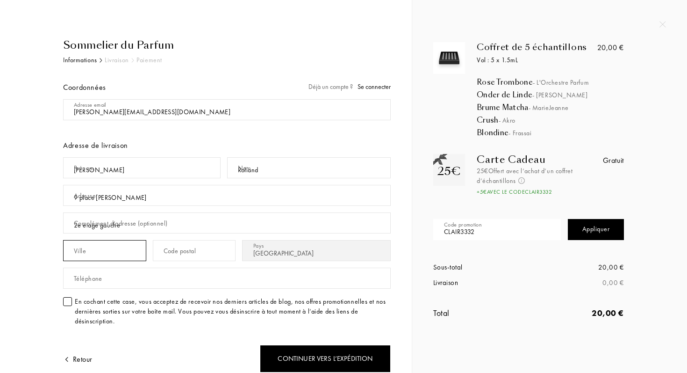
type input "Quimper"
type input "29000"
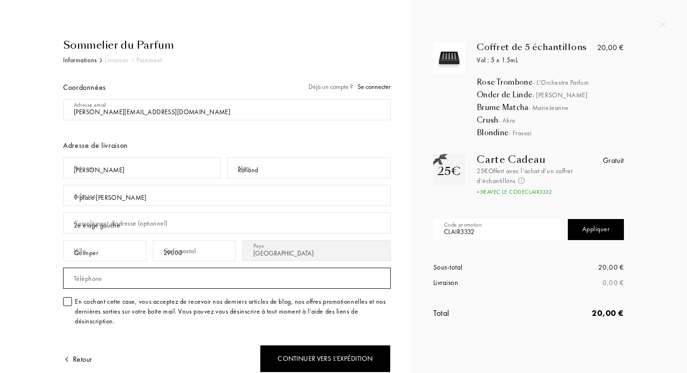
type input "0625585212"
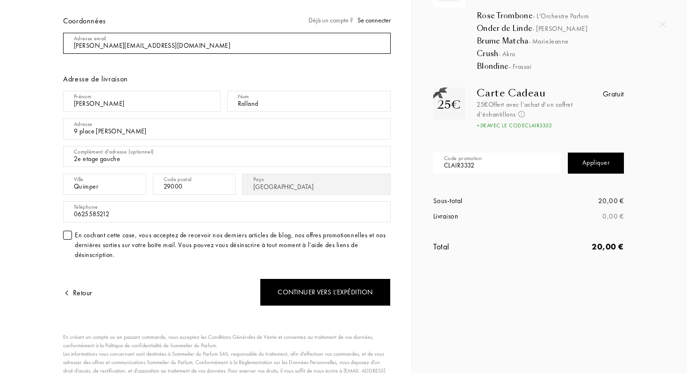
scroll to position [84, 0]
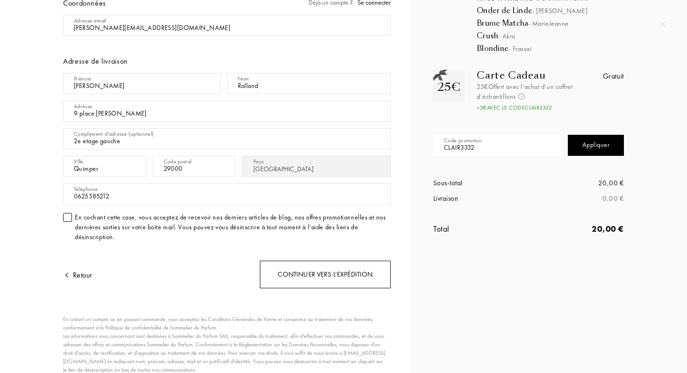
click at [292, 269] on div "Continuer vers l’expédition" at bounding box center [325, 274] width 131 height 28
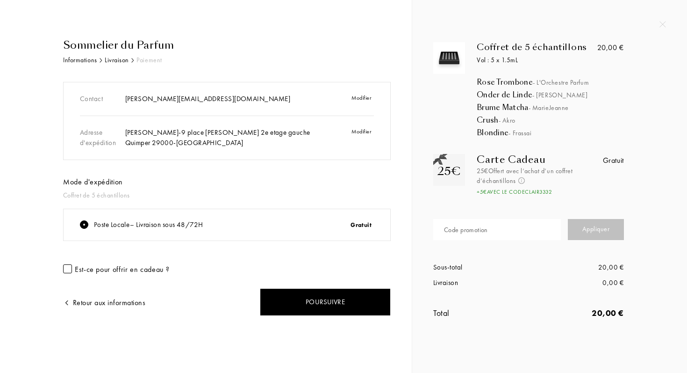
click at [199, 229] on div "Poste Locale – Livraison sous 48/72H" at bounding box center [148, 224] width 109 height 11
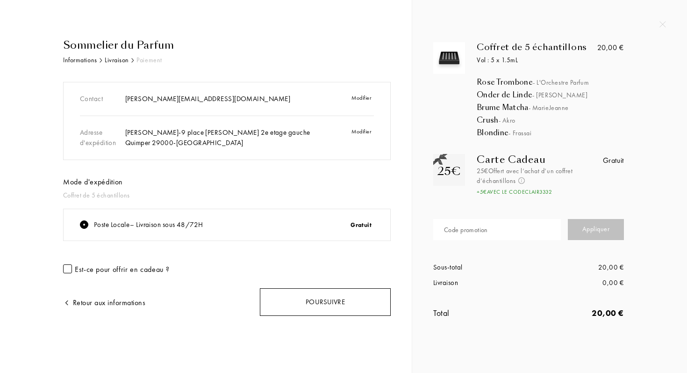
click at [269, 293] on div "Poursuivre" at bounding box center [325, 302] width 131 height 28
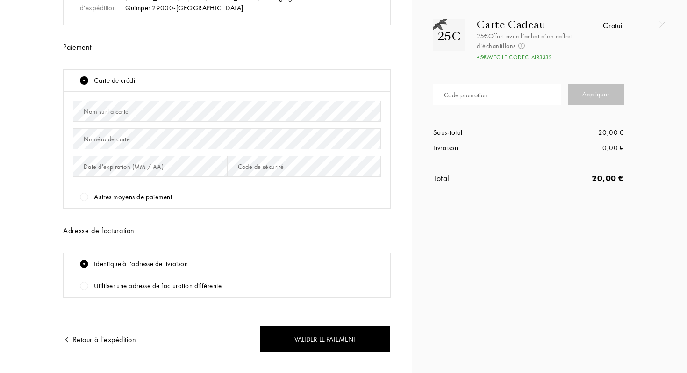
scroll to position [135, 0]
click at [166, 124] on div "Numéro de carte" at bounding box center [227, 138] width 308 height 28
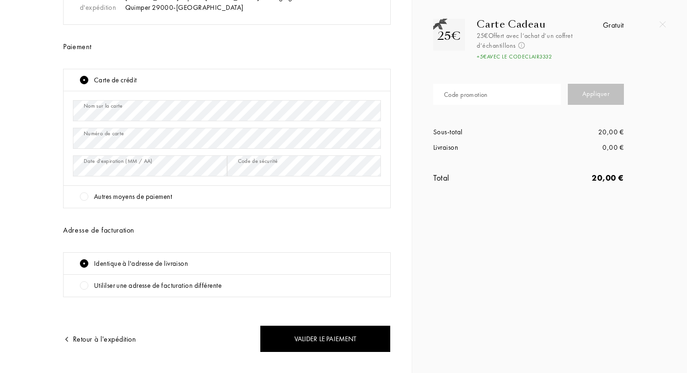
scroll to position [155, 0]
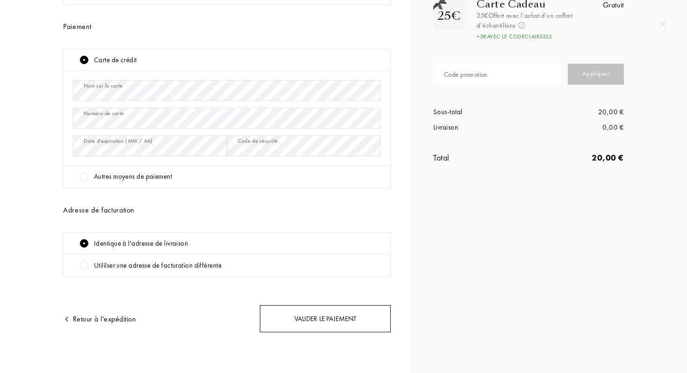
click at [292, 312] on div "Valider le paiement" at bounding box center [325, 319] width 131 height 28
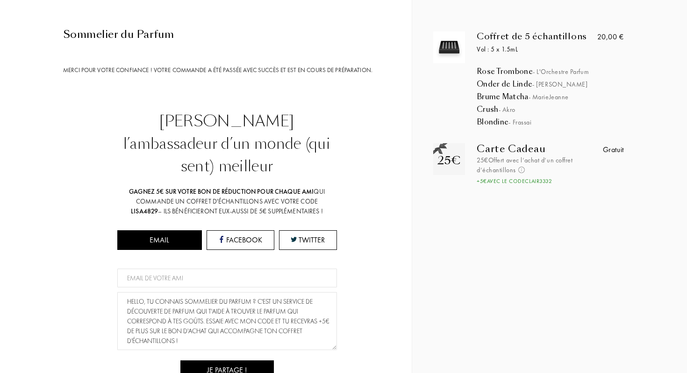
scroll to position [0, 0]
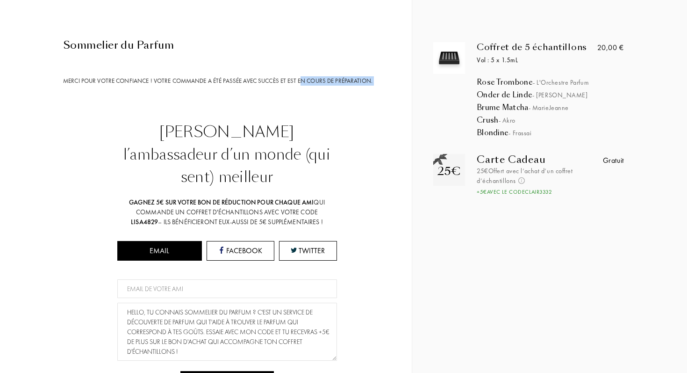
drag, startPoint x: 303, startPoint y: 79, endPoint x: 357, endPoint y: 122, distance: 68.9
click at [358, 122] on div "Sommelier du Parfum Merci pour votre confiance ! Votre commande a été passée av…" at bounding box center [223, 248] width 335 height 423
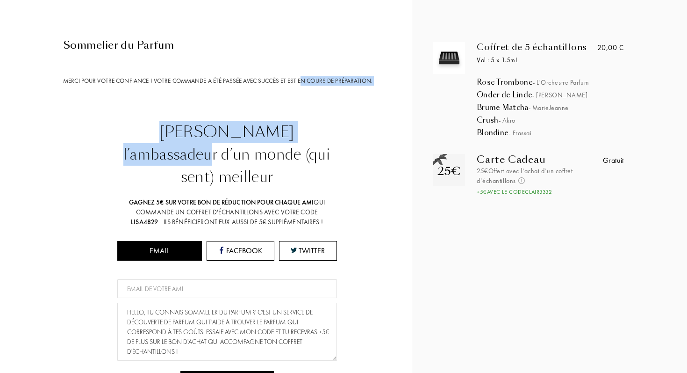
click at [357, 122] on div "[PERSON_NAME] l’ambassadeur d’un monde (qui sent) meilleur Gagnez 5€ sur votre …" at bounding box center [227, 290] width 328 height 339
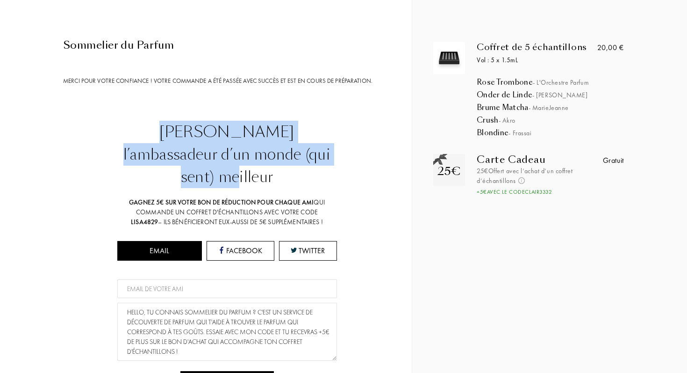
drag, startPoint x: 331, startPoint y: 153, endPoint x: 269, endPoint y: 95, distance: 84.3
click at [269, 95] on div "Sommelier du Parfum Merci pour votre confiance ! Votre commande a été passée av…" at bounding box center [223, 248] width 335 height 423
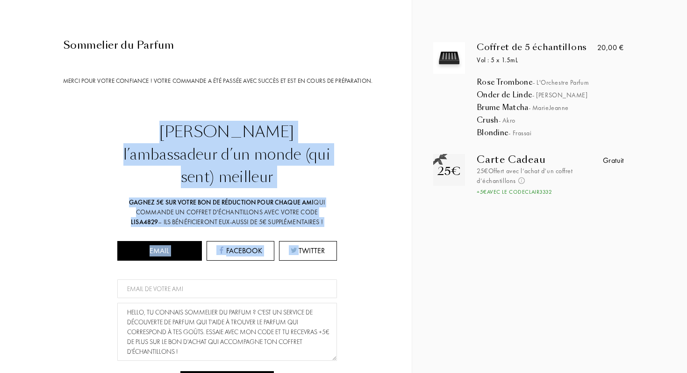
drag, startPoint x: 216, startPoint y: 100, endPoint x: 331, endPoint y: 206, distance: 156.5
click at [332, 206] on div "Sommelier du Parfum Merci pour votre confiance ! Votre commande a été passée av…" at bounding box center [223, 248] width 335 height 423
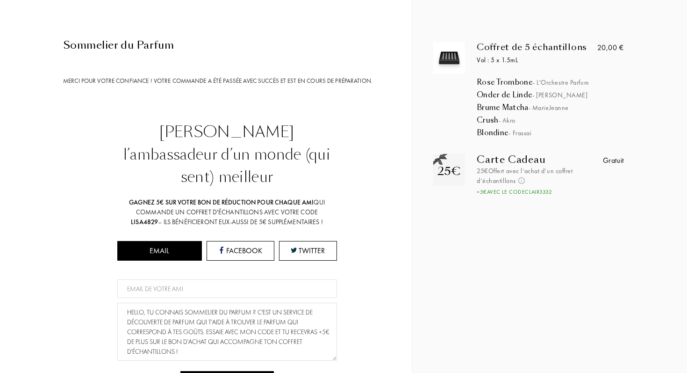
click at [339, 189] on div "[PERSON_NAME] l’ambassadeur d’un monde (qui sent) meilleur Gagnez 5€ sur votre …" at bounding box center [227, 290] width 328 height 339
click at [323, 120] on div "Sommelier du Parfum Merci pour votre confiance ! Votre commande a été passée av…" at bounding box center [223, 248] width 335 height 423
